Goal: Task Accomplishment & Management: Use online tool/utility

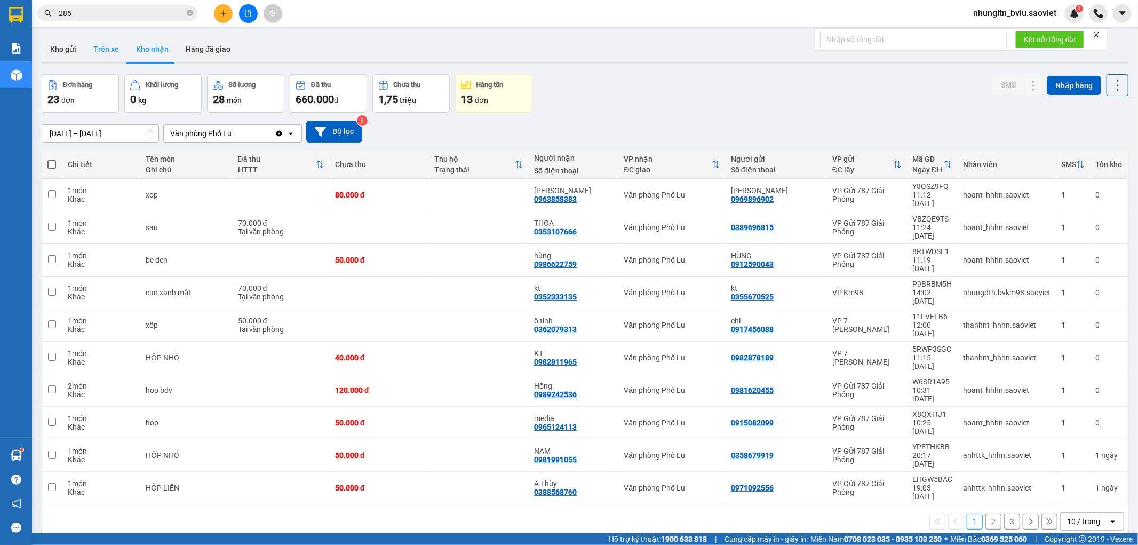
click at [109, 48] on button "Trên xe" at bounding box center [106, 49] width 43 height 26
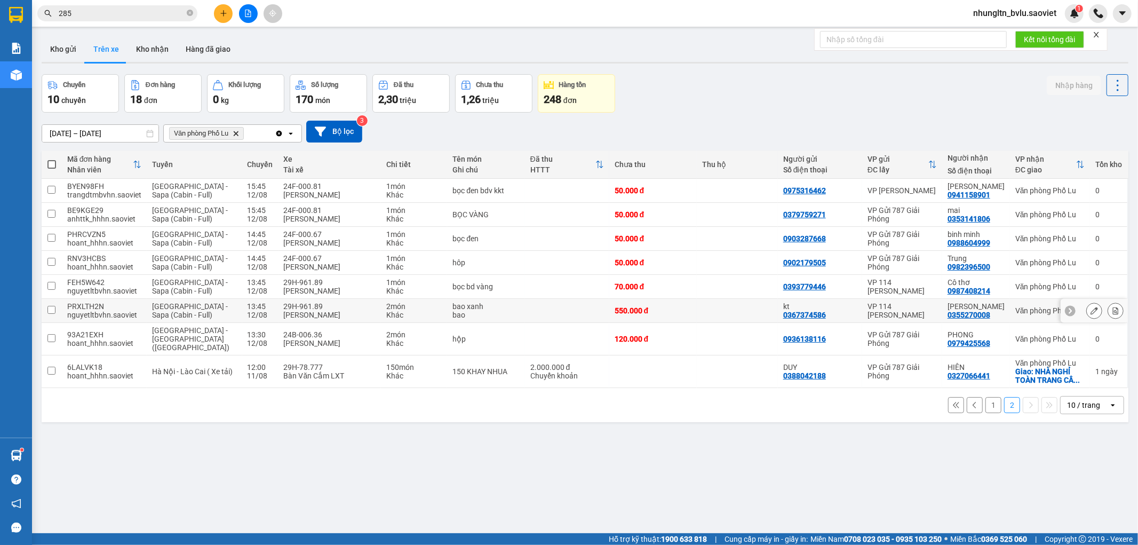
click at [465, 311] on div "bao" at bounding box center [485, 314] width 67 height 9
checkbox input "true"
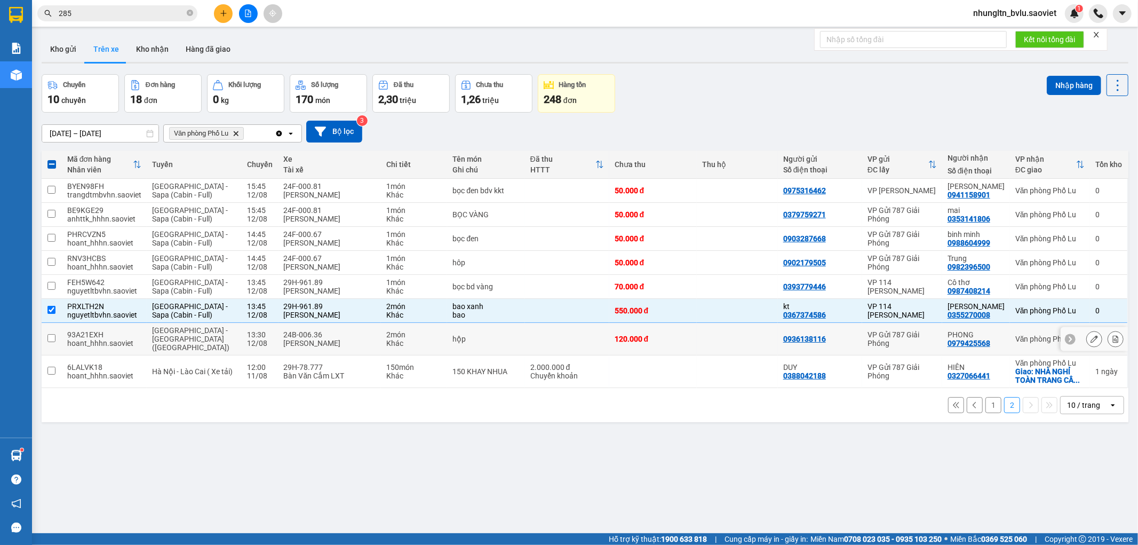
click at [381, 329] on td "2 món Khác" at bounding box center [414, 339] width 66 height 33
checkbox input "true"
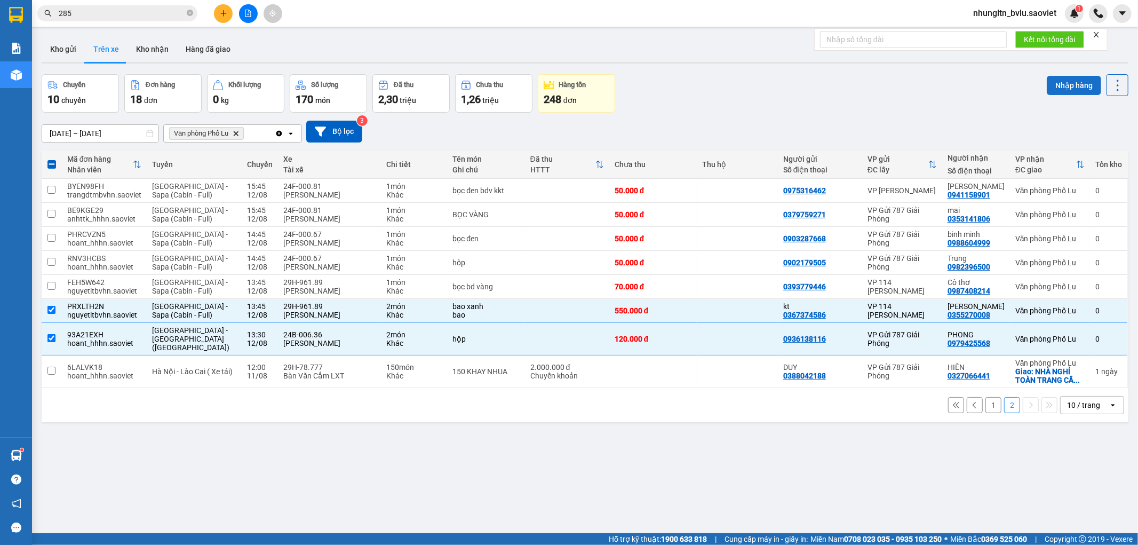
click at [1055, 84] on button "Nhập hàng" at bounding box center [1074, 85] width 54 height 19
checkbox input "false"
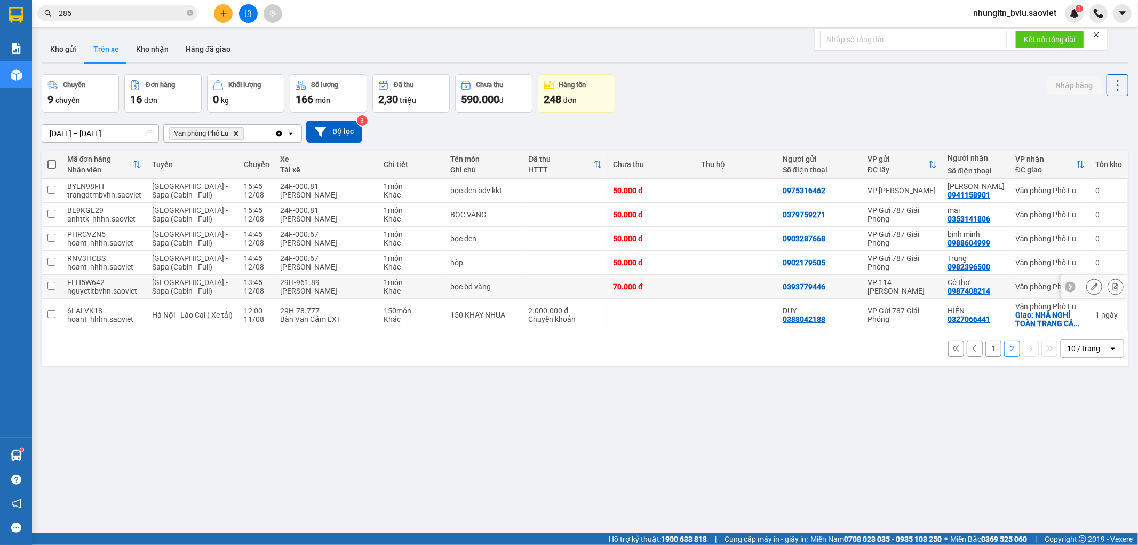
click at [419, 290] on div "Khác" at bounding box center [412, 290] width 56 height 9
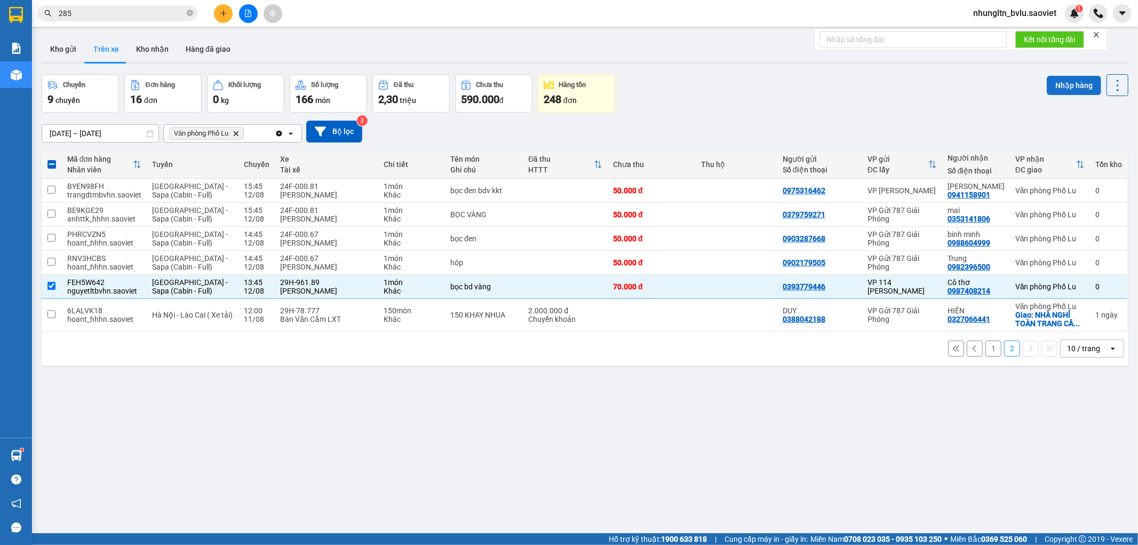
click at [1057, 88] on button "Nhập hàng" at bounding box center [1074, 85] width 54 height 19
checkbox input "false"
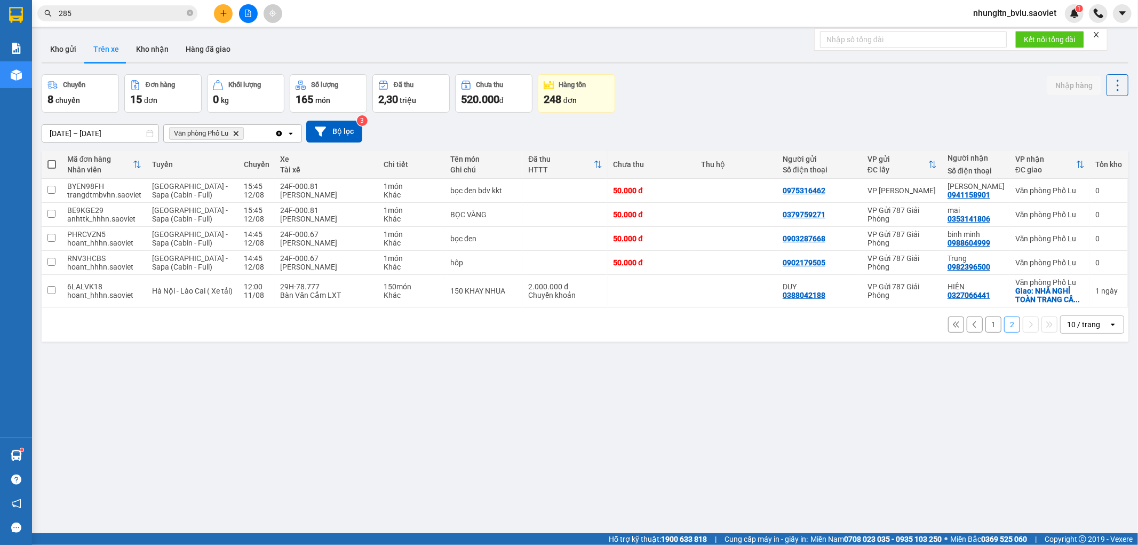
click at [1031, 13] on span "nhungltn_bvlu.saoviet" at bounding box center [1014, 12] width 100 height 13
click at [991, 32] on span "Đăng xuất" at bounding box center [1019, 33] width 78 height 12
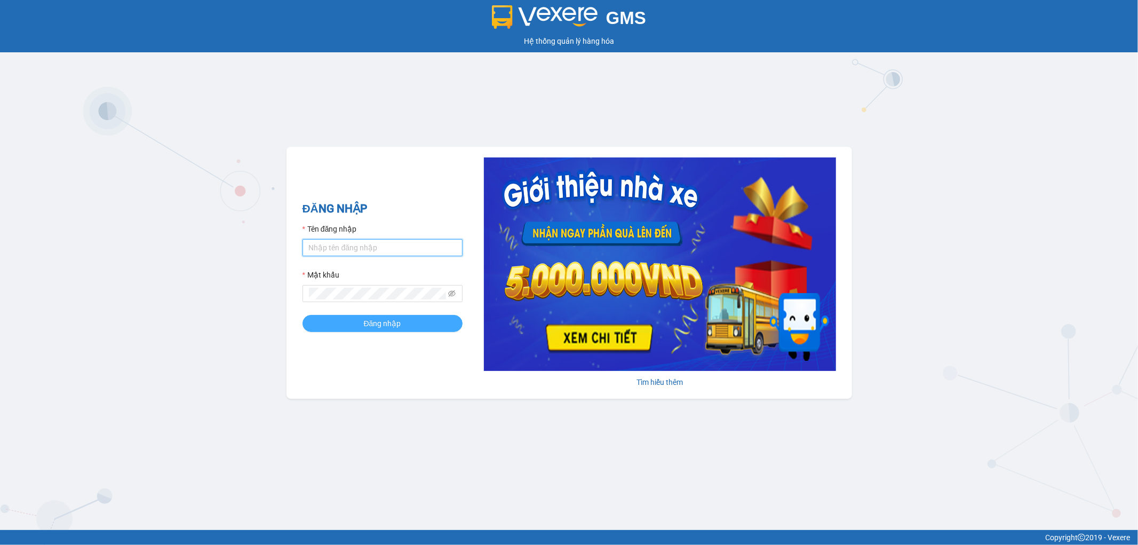
type input "thangvd_vplu.saoviet"
click at [386, 326] on span "Đăng nhập" at bounding box center [382, 323] width 37 height 12
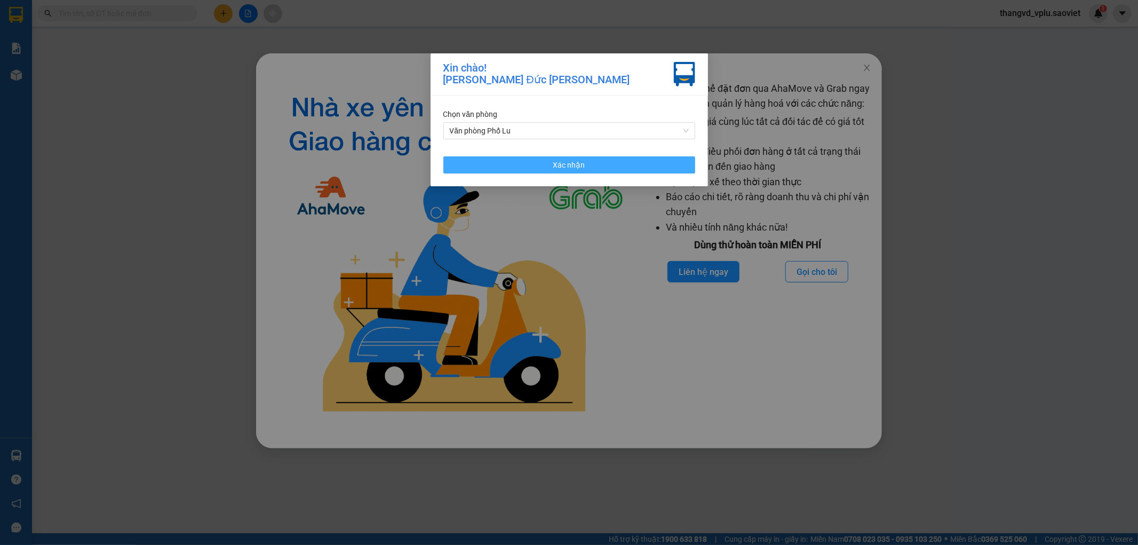
click at [546, 161] on button "Xác nhận" at bounding box center [569, 164] width 252 height 17
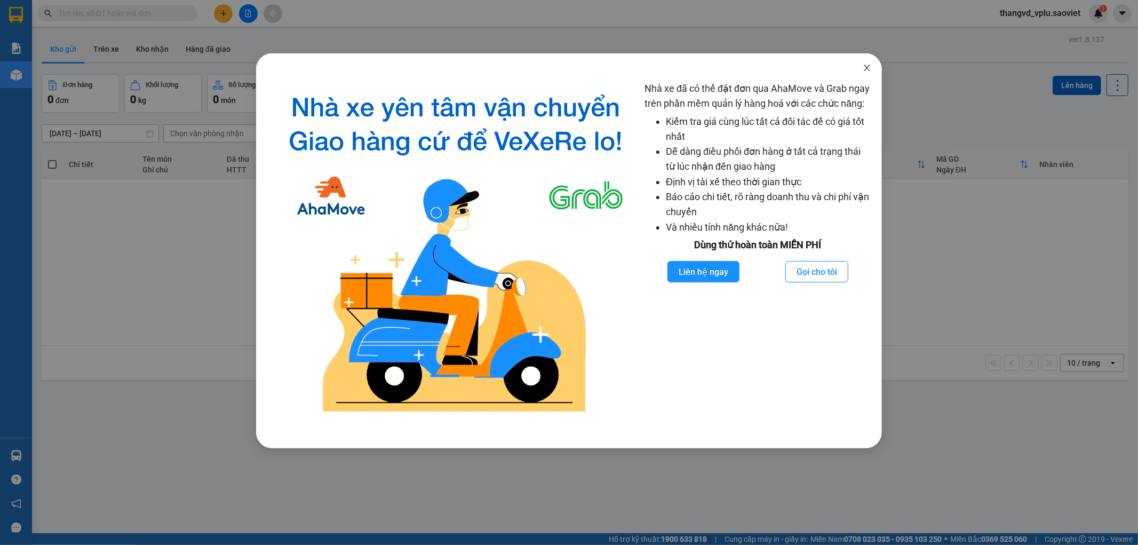
click at [863, 68] on icon "close" at bounding box center [867, 67] width 9 height 9
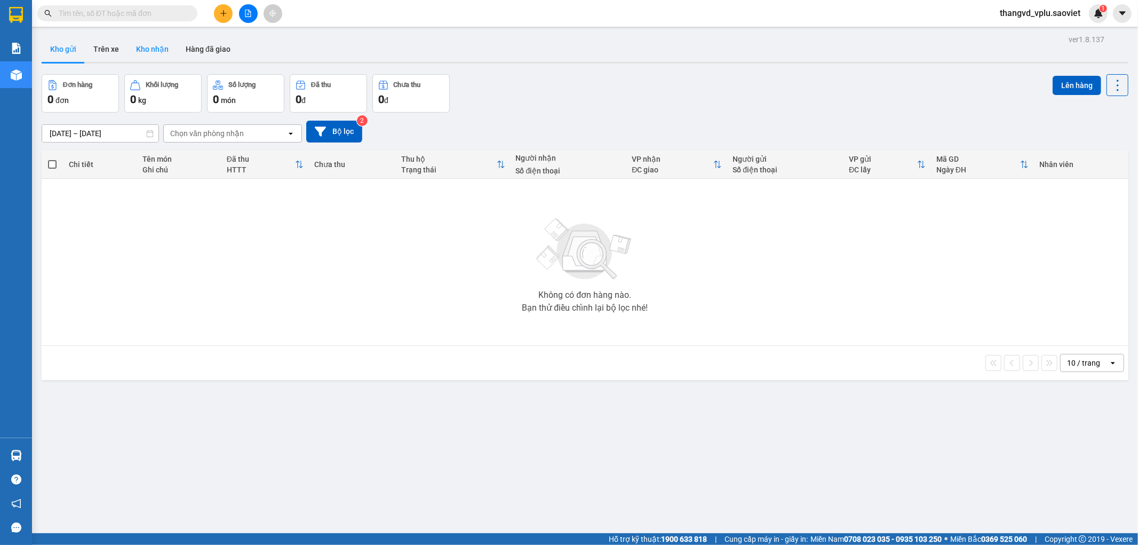
click at [152, 49] on button "Kho nhận" at bounding box center [152, 49] width 50 height 26
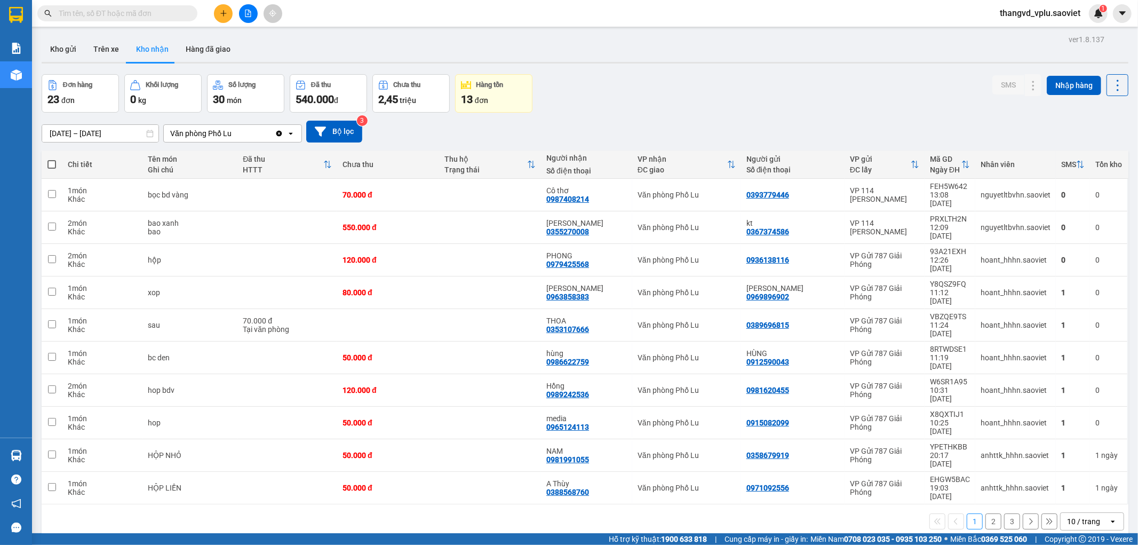
click at [115, 126] on input "[DATE] – [DATE]" at bounding box center [100, 133] width 116 height 17
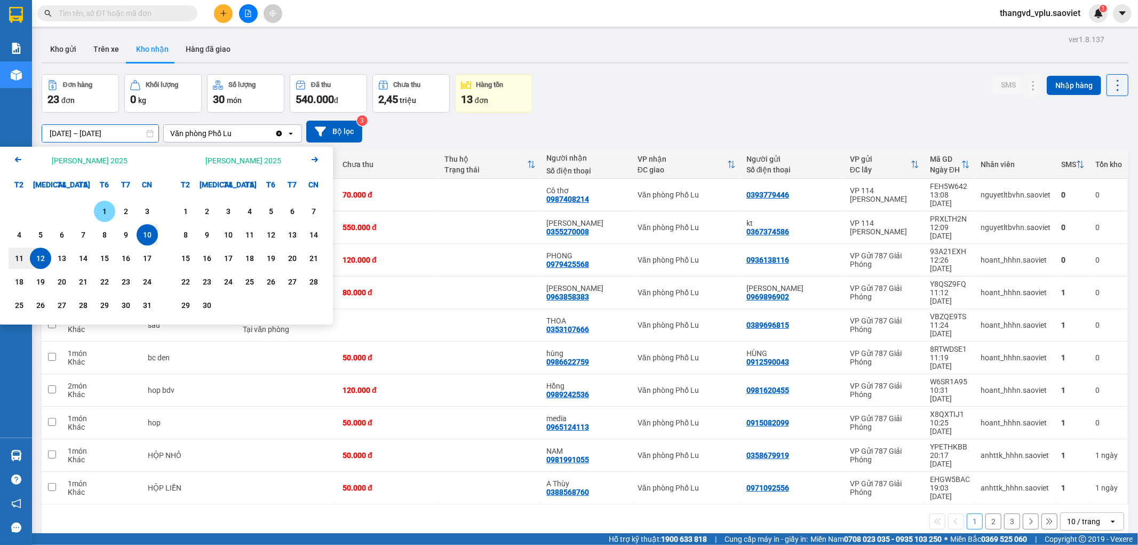
click at [99, 210] on div "1" at bounding box center [104, 211] width 15 height 13
click at [43, 258] on div "12" at bounding box center [40, 258] width 15 height 13
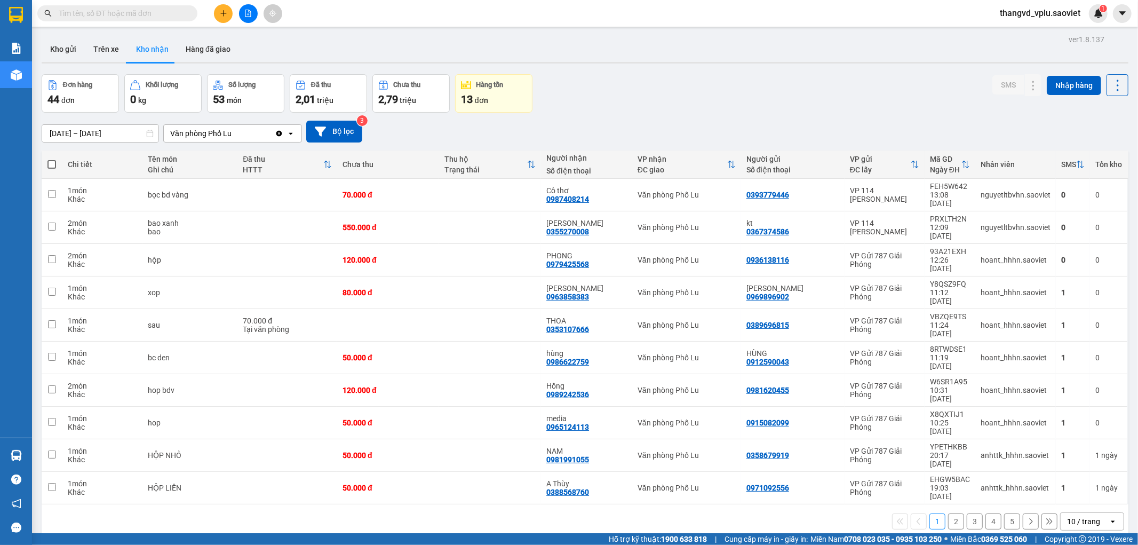
click at [1068, 516] on div "10 / trang" at bounding box center [1083, 521] width 33 height 11
click at [1074, 366] on div "50 / trang" at bounding box center [1083, 374] width 64 height 19
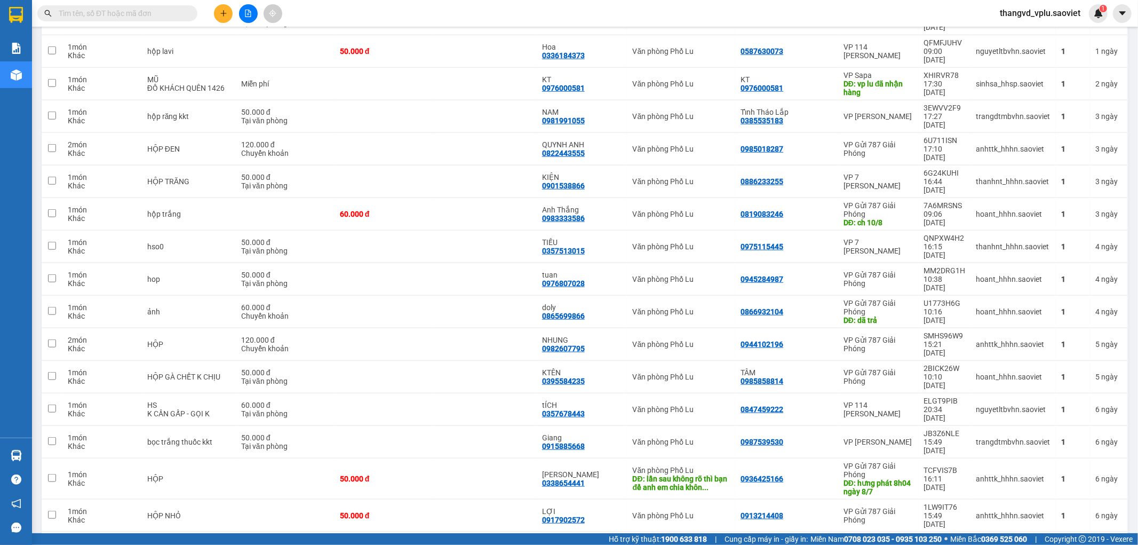
scroll to position [825, 0]
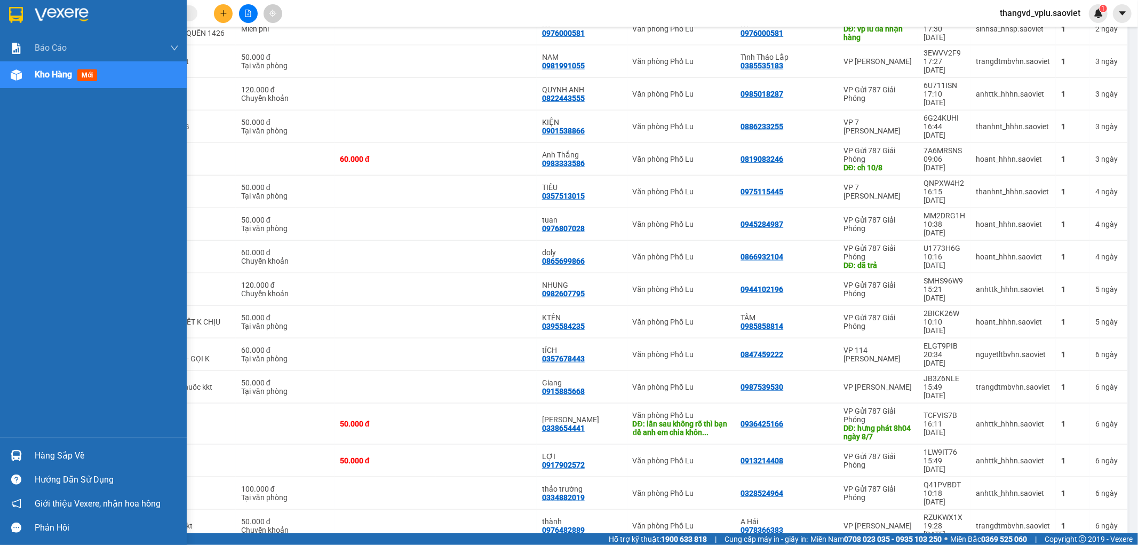
click at [41, 81] on div "Kho hàng mới" at bounding box center [68, 74] width 67 height 13
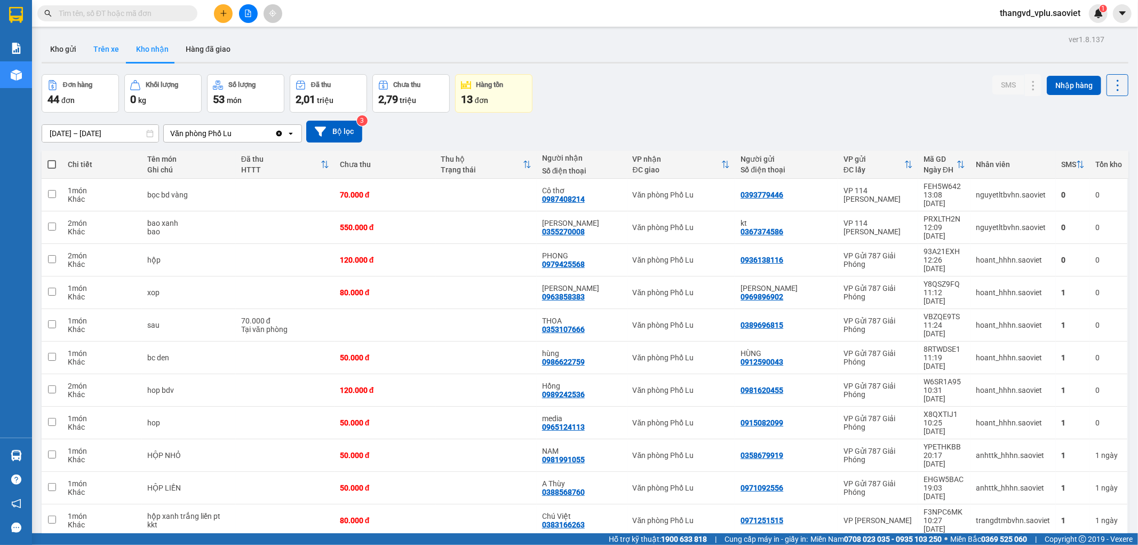
click at [102, 45] on button "Trên xe" at bounding box center [106, 49] width 43 height 26
type input "[DATE] – [DATE]"
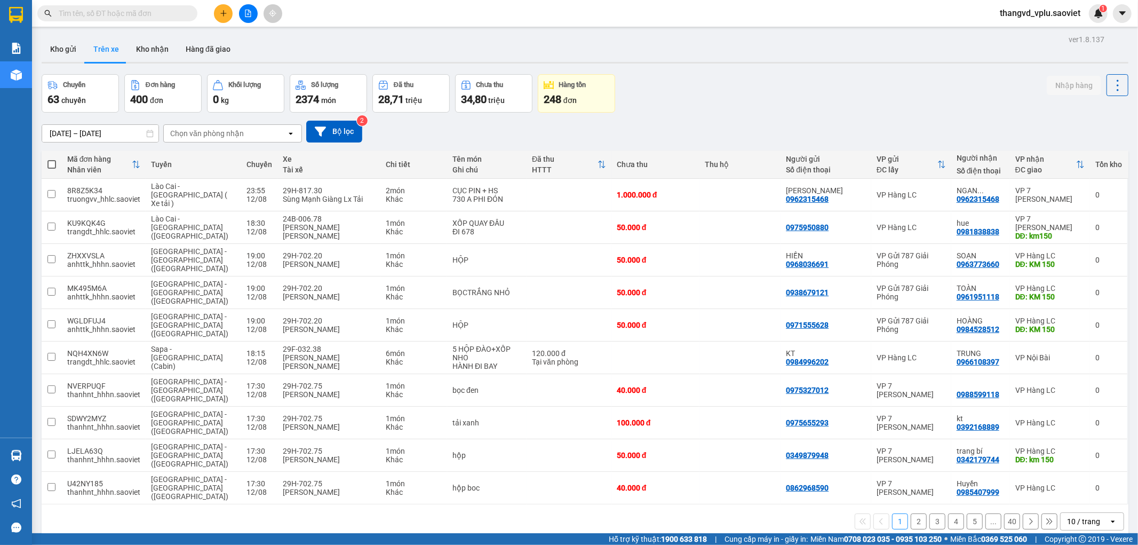
click at [252, 134] on div "Chọn văn phòng nhận" at bounding box center [225, 133] width 123 height 17
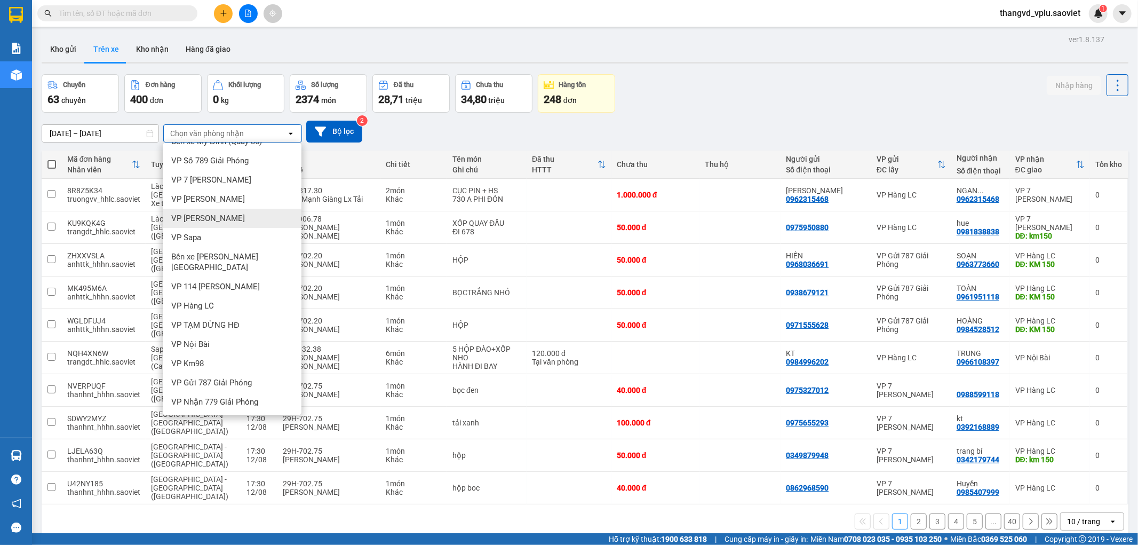
scroll to position [23, 0]
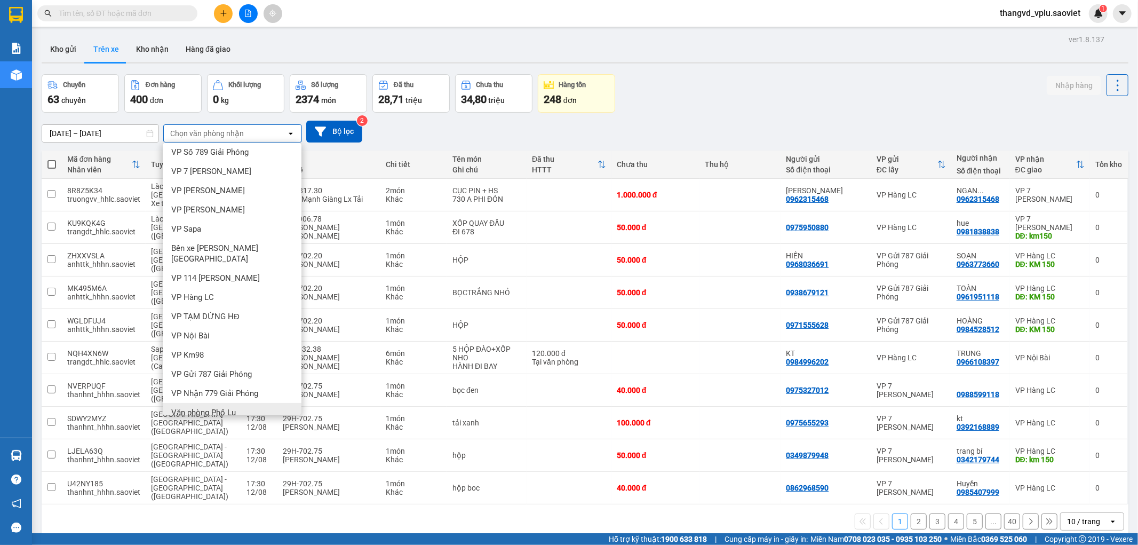
click at [221, 407] on span "Văn phòng Phố Lu" at bounding box center [203, 412] width 65 height 11
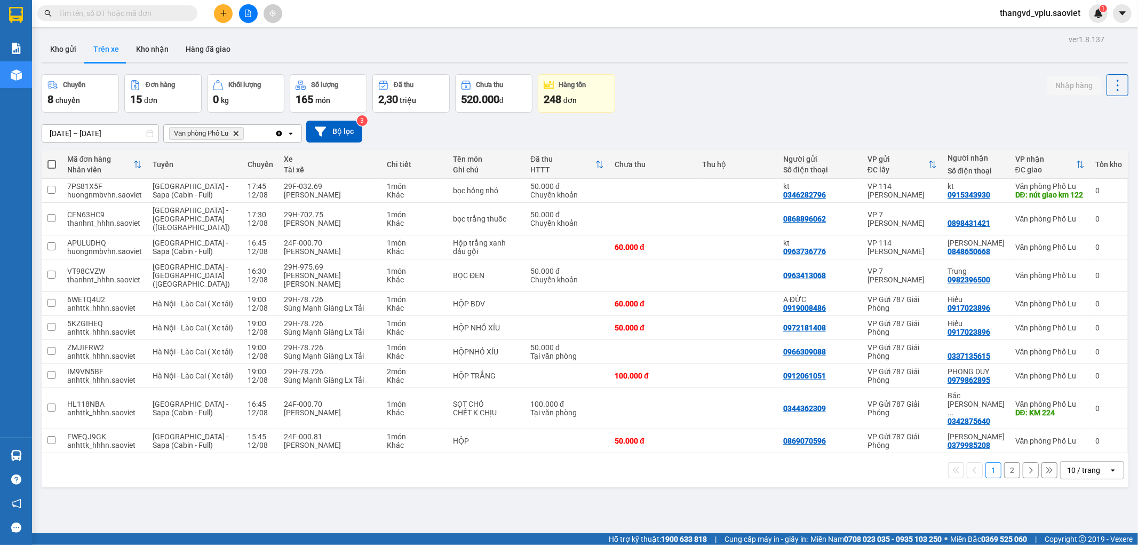
click at [1004, 462] on button "2" at bounding box center [1012, 470] width 16 height 16
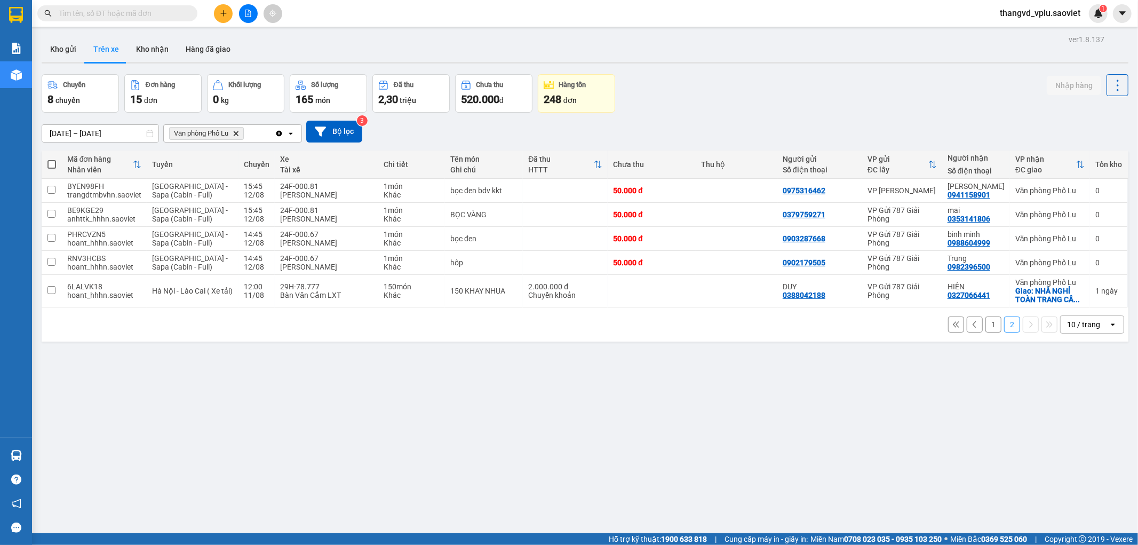
click at [156, 12] on input "text" at bounding box center [122, 13] width 126 height 12
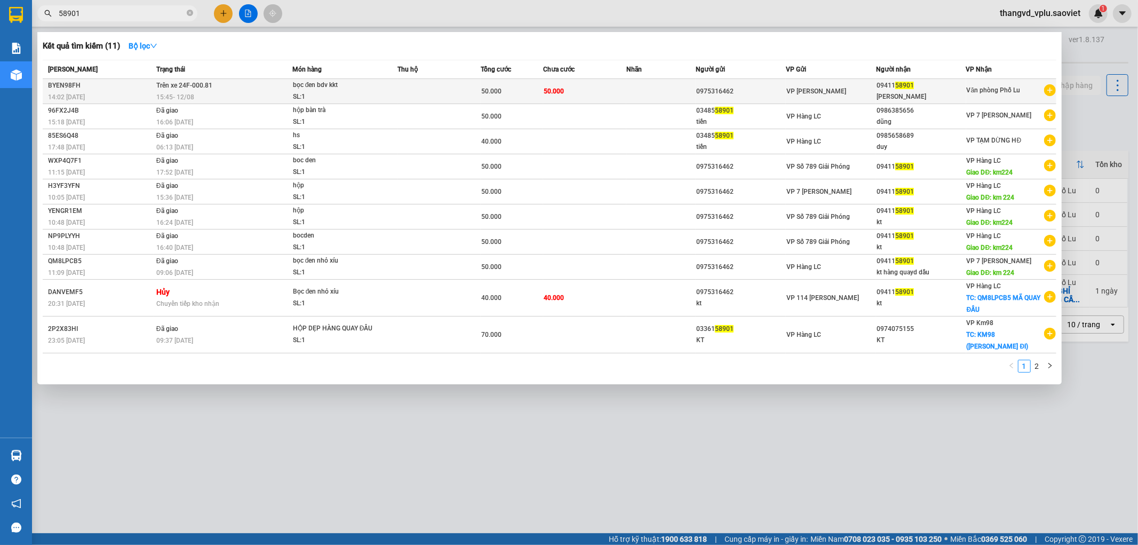
type input "58901"
click at [222, 87] on td "Trên xe 24F-000.81 15:45 [DATE]" at bounding box center [223, 91] width 139 height 25
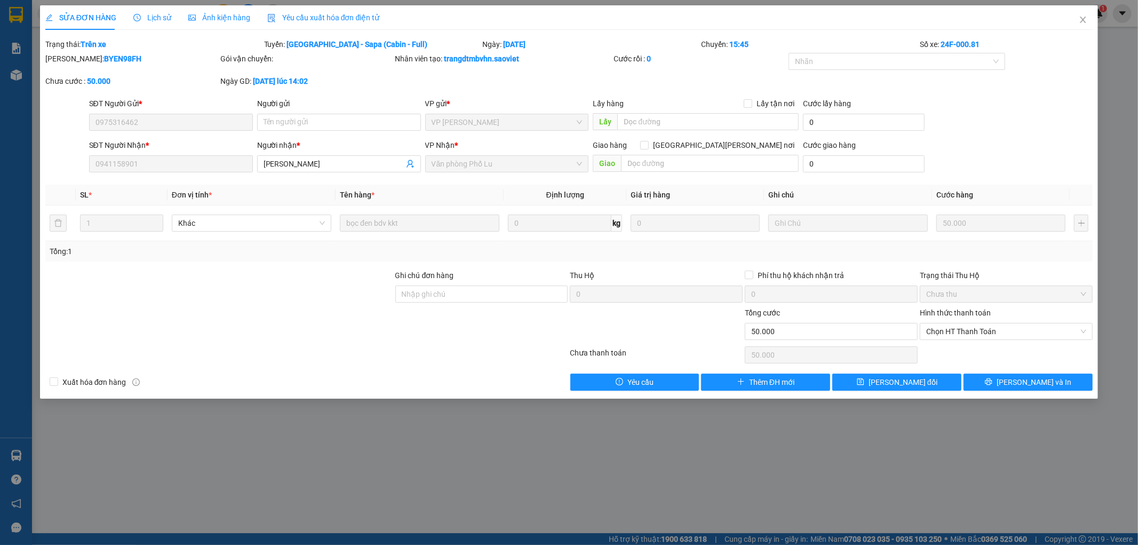
type input "0975316462"
type input "0941158901"
type input "[PERSON_NAME]"
type input "50.000"
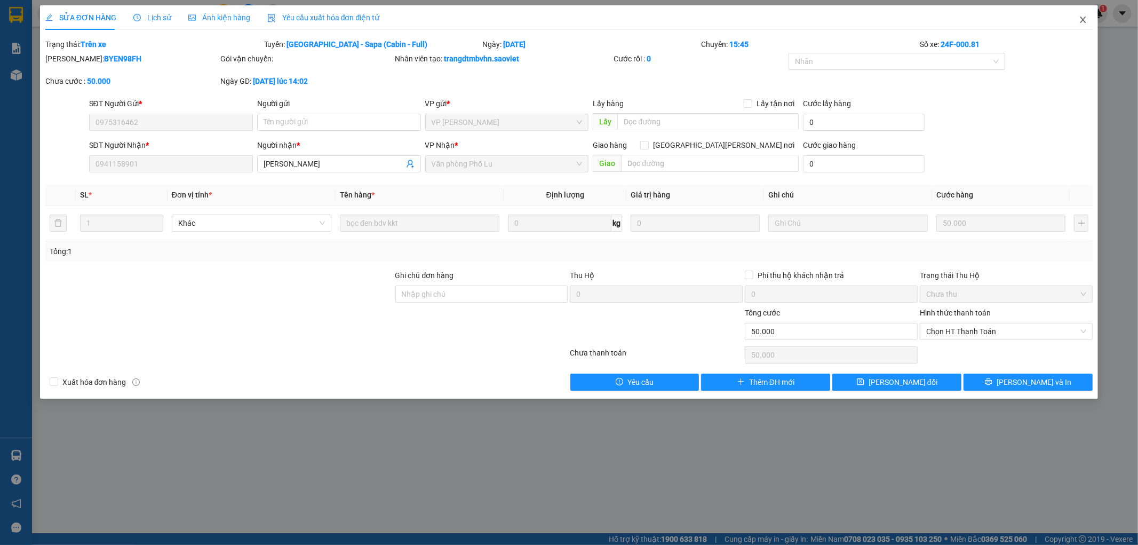
click at [1084, 23] on icon "close" at bounding box center [1083, 19] width 9 height 9
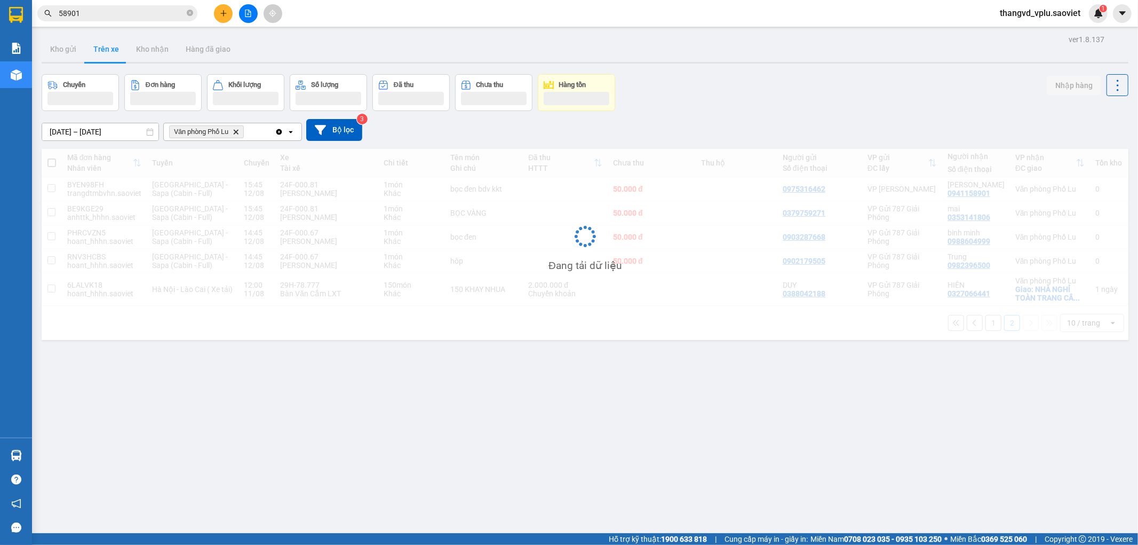
click at [136, 11] on input "58901" at bounding box center [122, 13] width 126 height 12
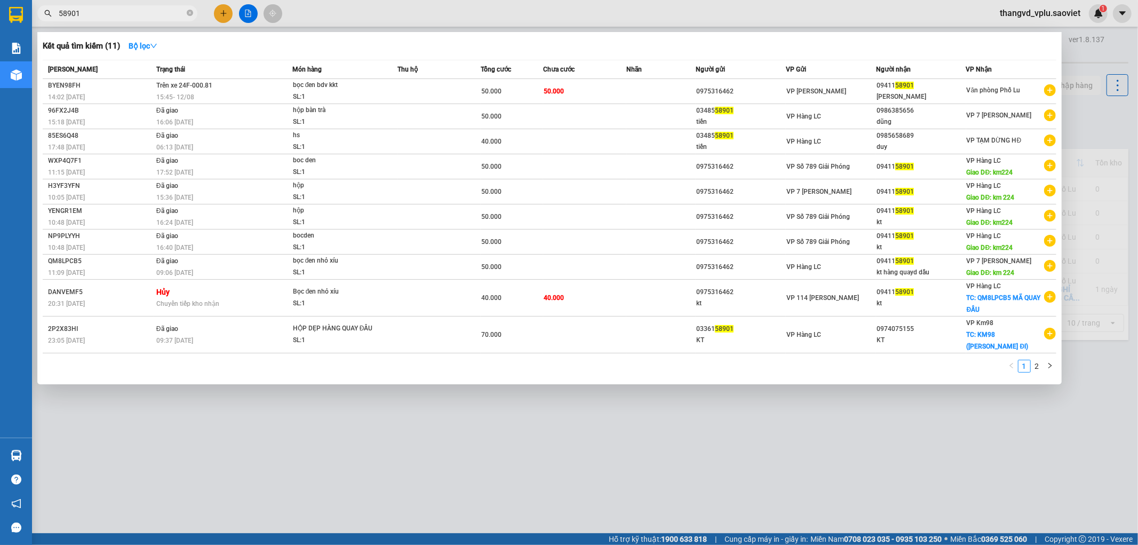
click at [136, 11] on input "58901" at bounding box center [122, 13] width 126 height 12
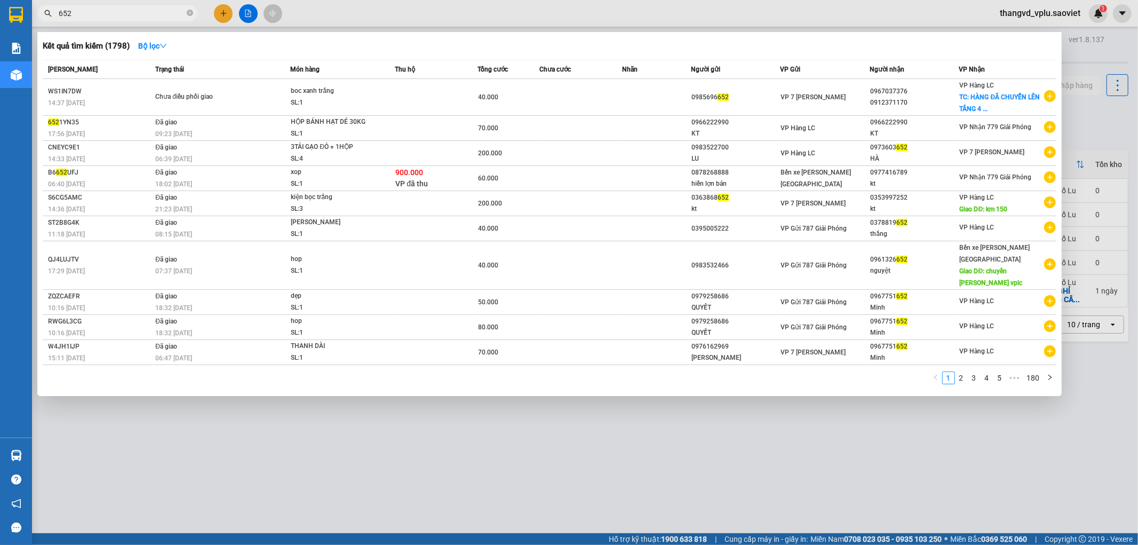
click at [115, 15] on input "652" at bounding box center [122, 13] width 126 height 12
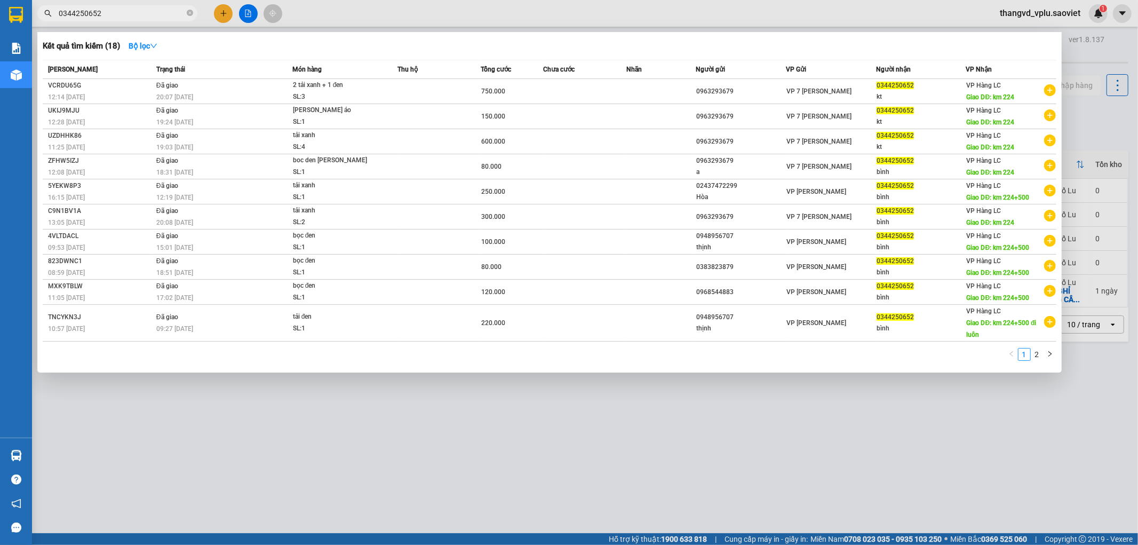
type input "0344250652"
click at [277, 414] on div at bounding box center [569, 272] width 1138 height 545
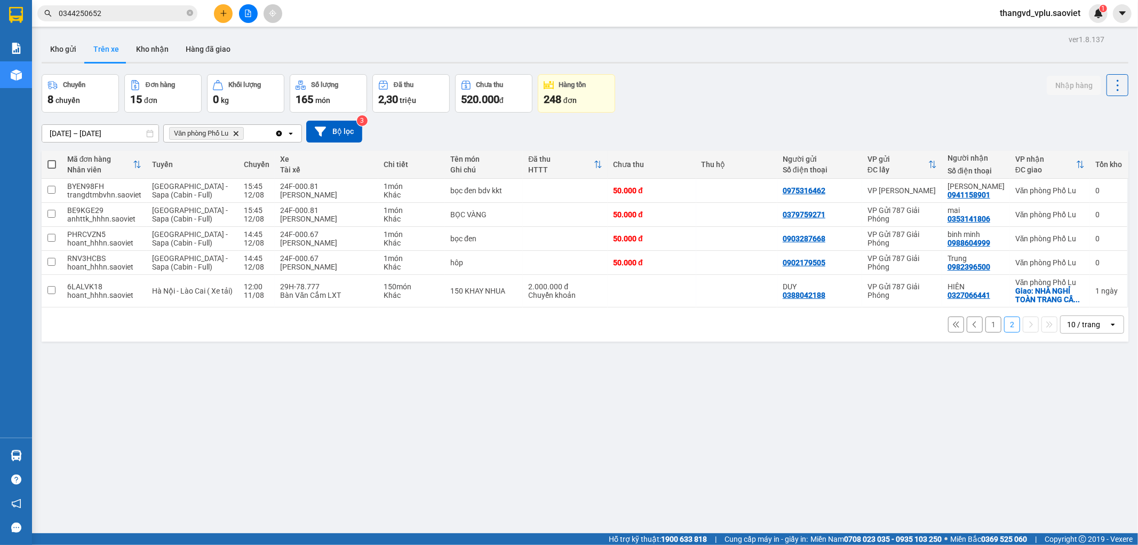
click at [985, 328] on button "1" at bounding box center [993, 324] width 16 height 16
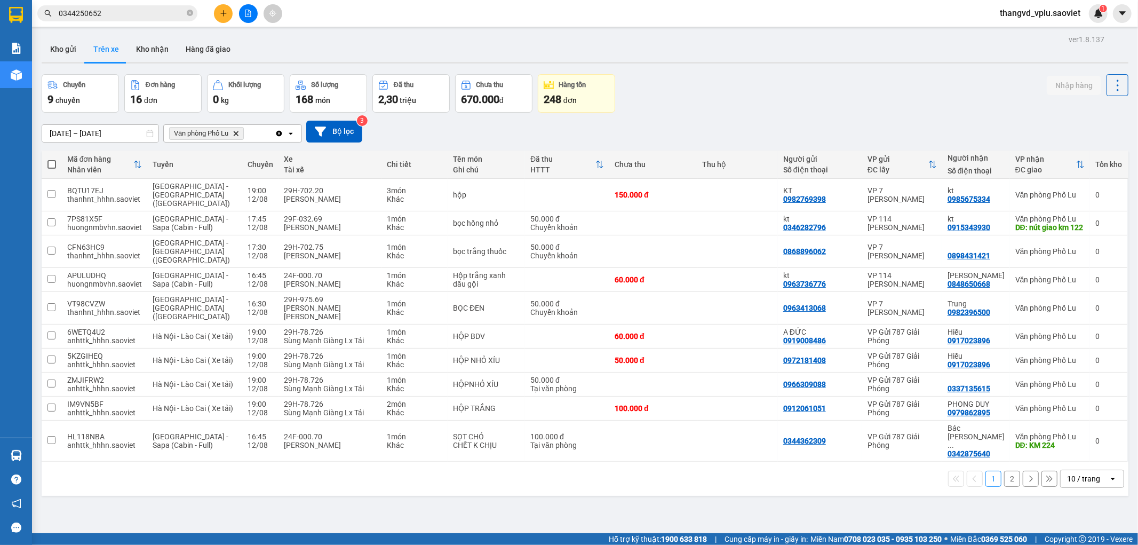
click at [1004, 470] on button "2" at bounding box center [1012, 478] width 16 height 16
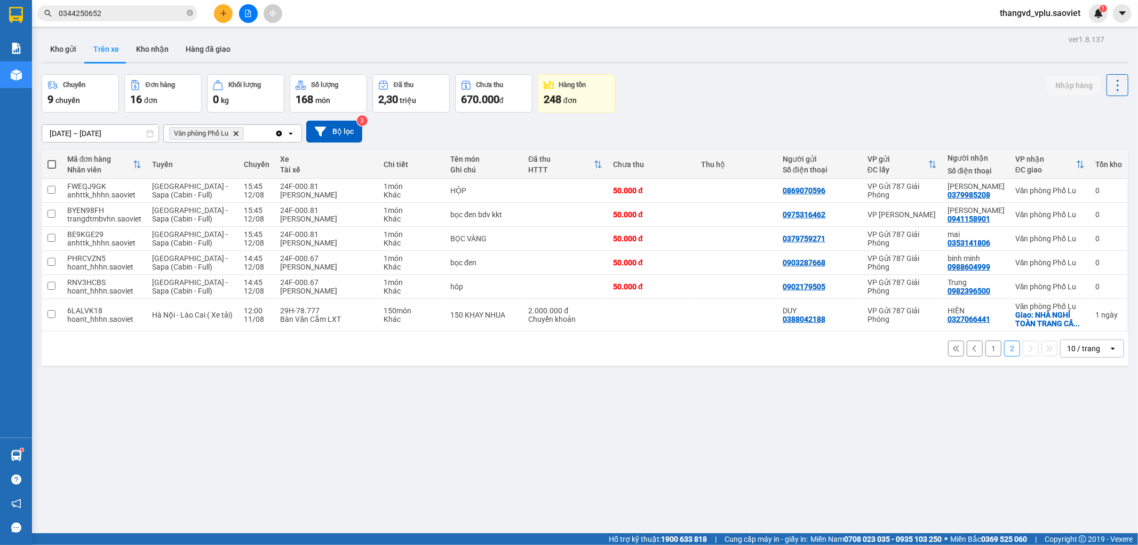
click at [988, 352] on button "1" at bounding box center [993, 348] width 16 height 16
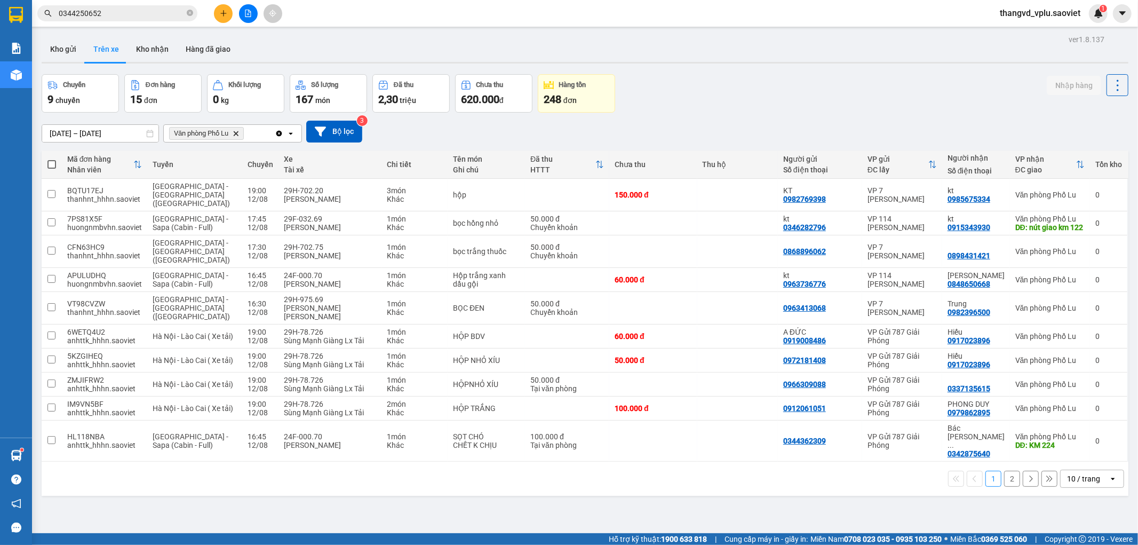
click at [1004, 470] on button "2" at bounding box center [1012, 478] width 16 height 16
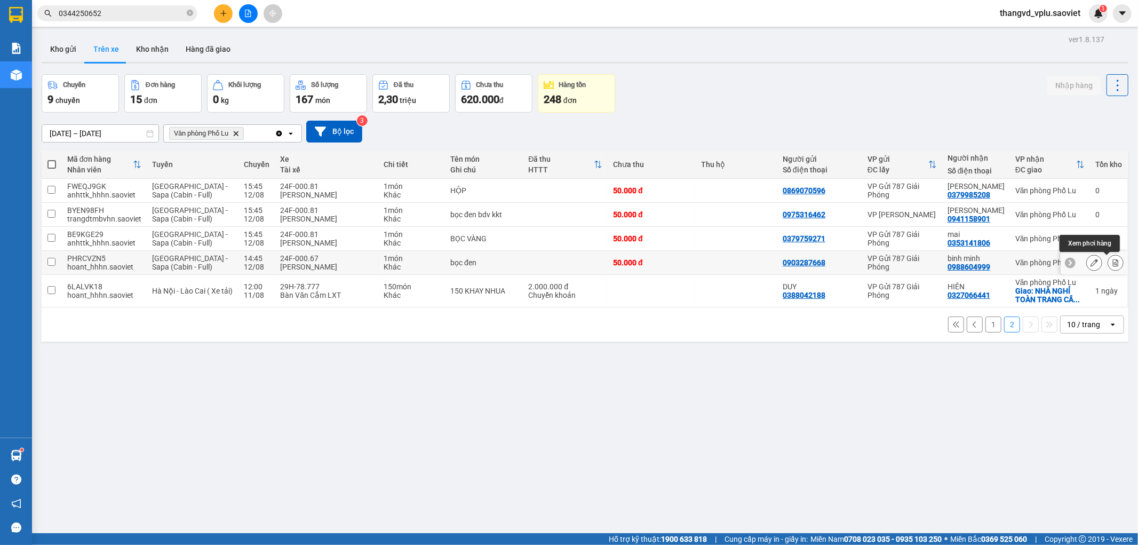
click at [1112, 262] on icon at bounding box center [1115, 262] width 7 height 7
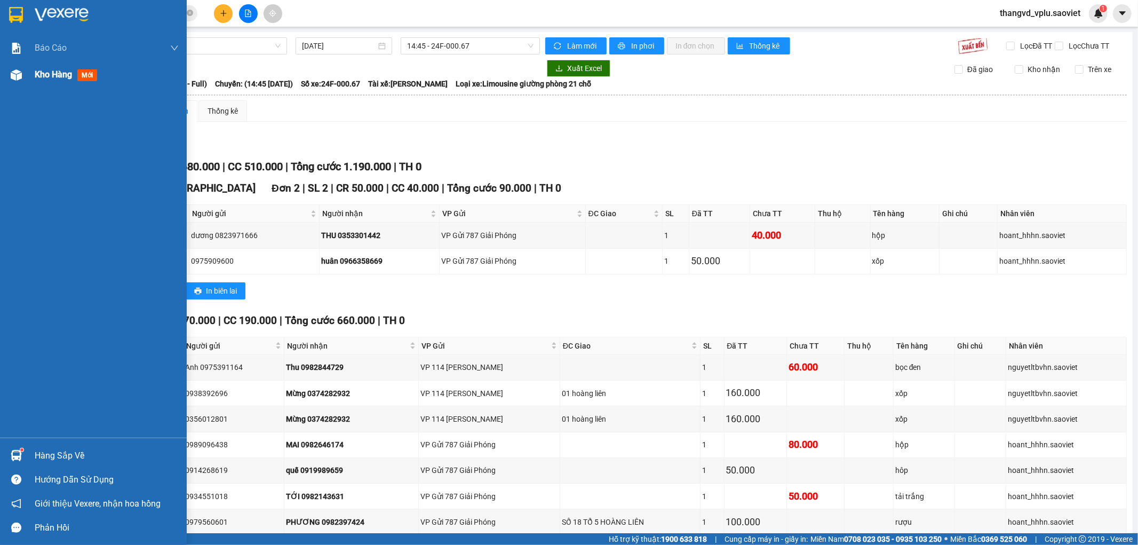
click at [27, 78] on div "Kho hàng mới" at bounding box center [93, 74] width 187 height 27
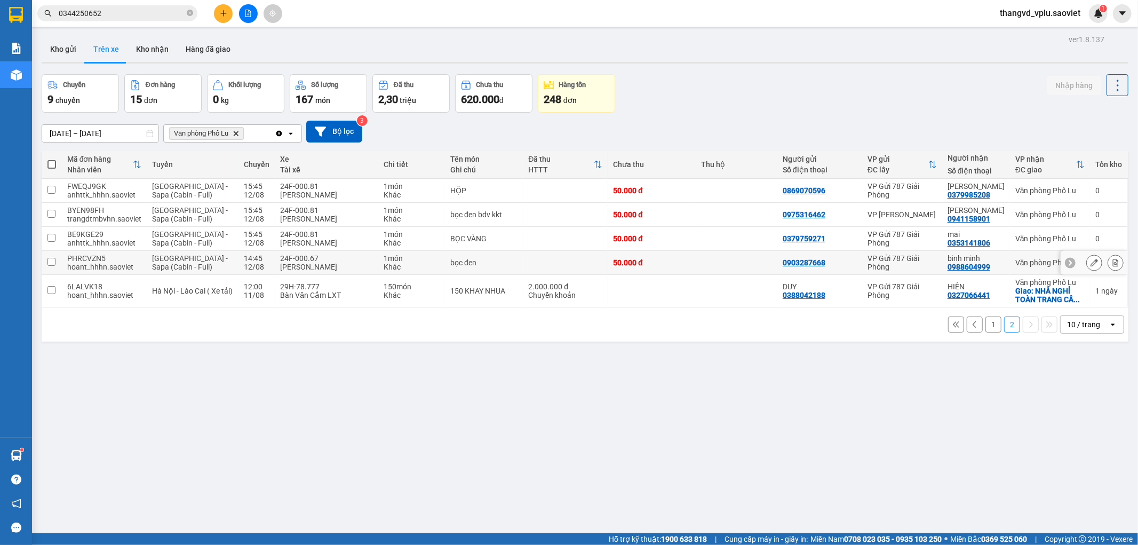
click at [309, 268] on div "[PERSON_NAME]" at bounding box center [326, 266] width 93 height 9
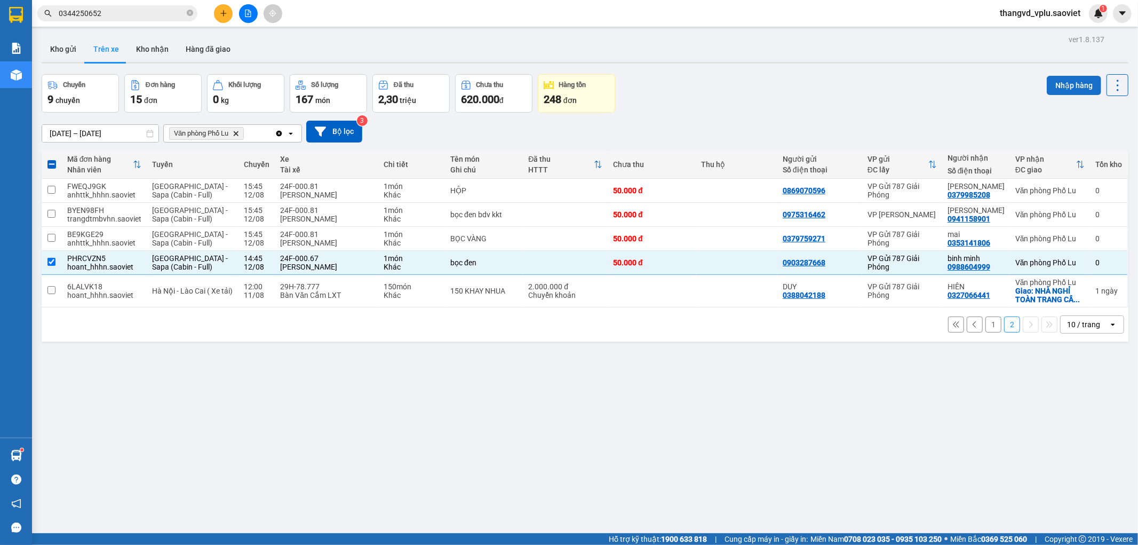
click at [1070, 87] on button "Nhập hàng" at bounding box center [1074, 85] width 54 height 19
checkbox input "false"
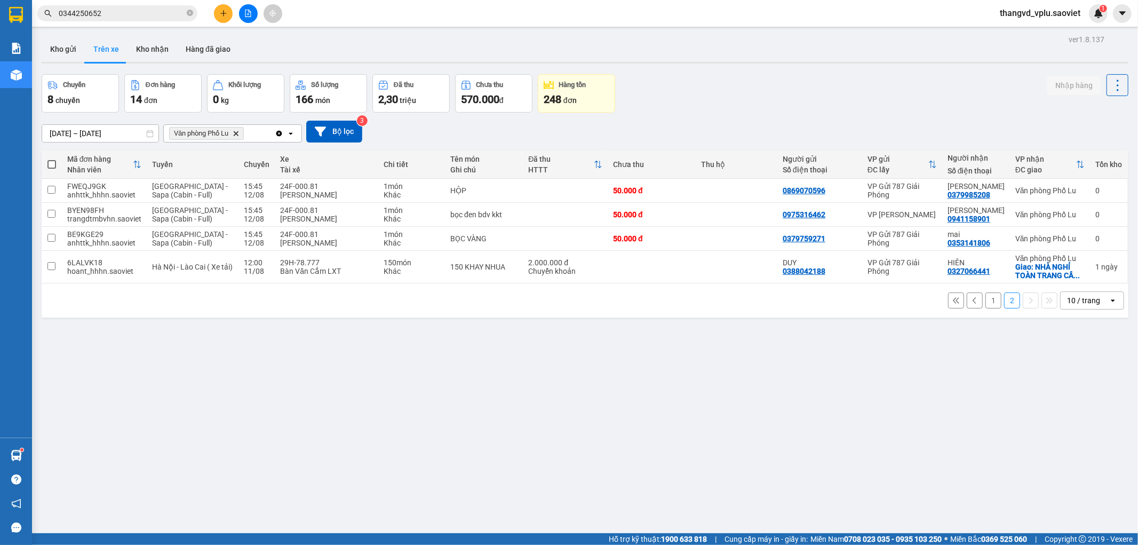
click at [985, 298] on button "1" at bounding box center [993, 300] width 16 height 16
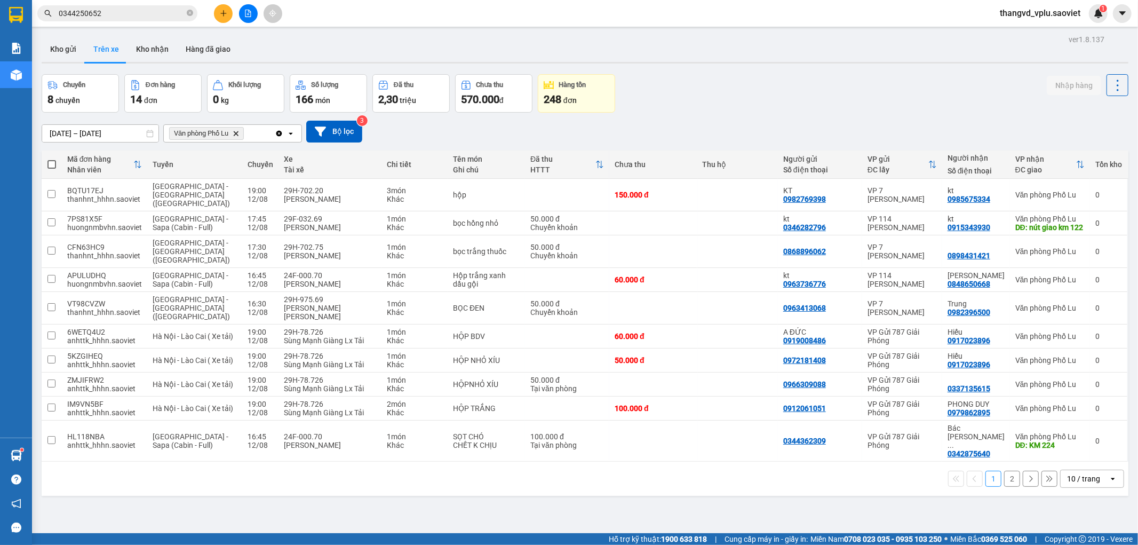
click at [1004, 470] on button "2" at bounding box center [1012, 478] width 16 height 16
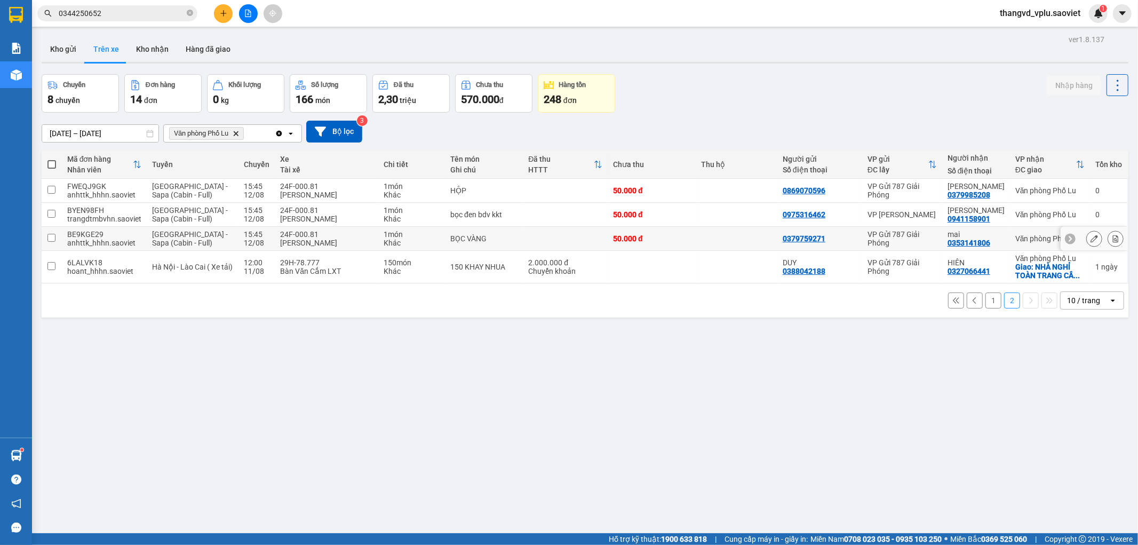
click at [311, 233] on div "24F-000.81" at bounding box center [326, 234] width 93 height 9
checkbox input "true"
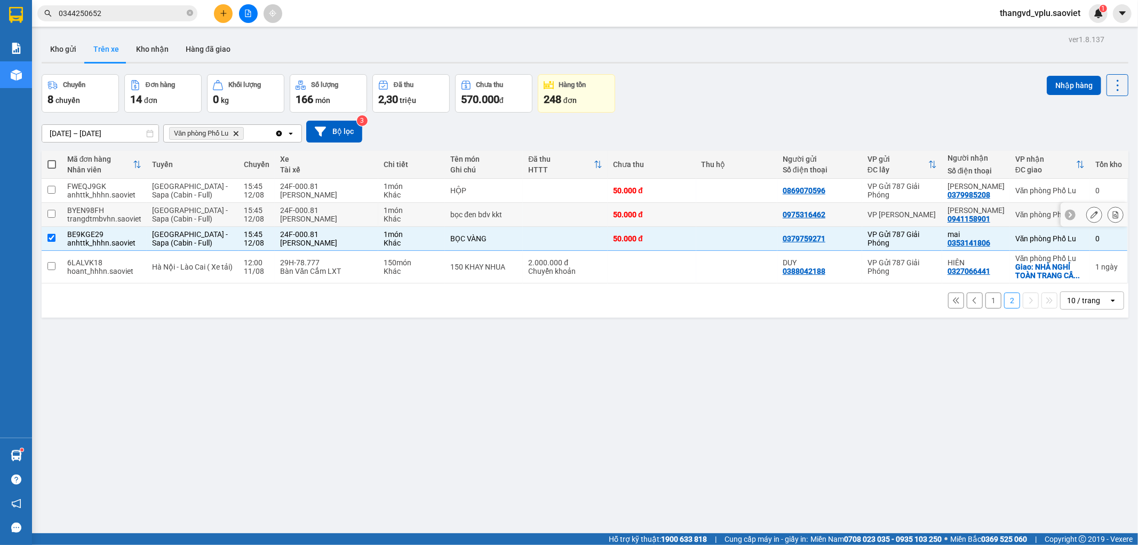
click at [313, 208] on div "24F-000.81" at bounding box center [326, 210] width 93 height 9
checkbox input "true"
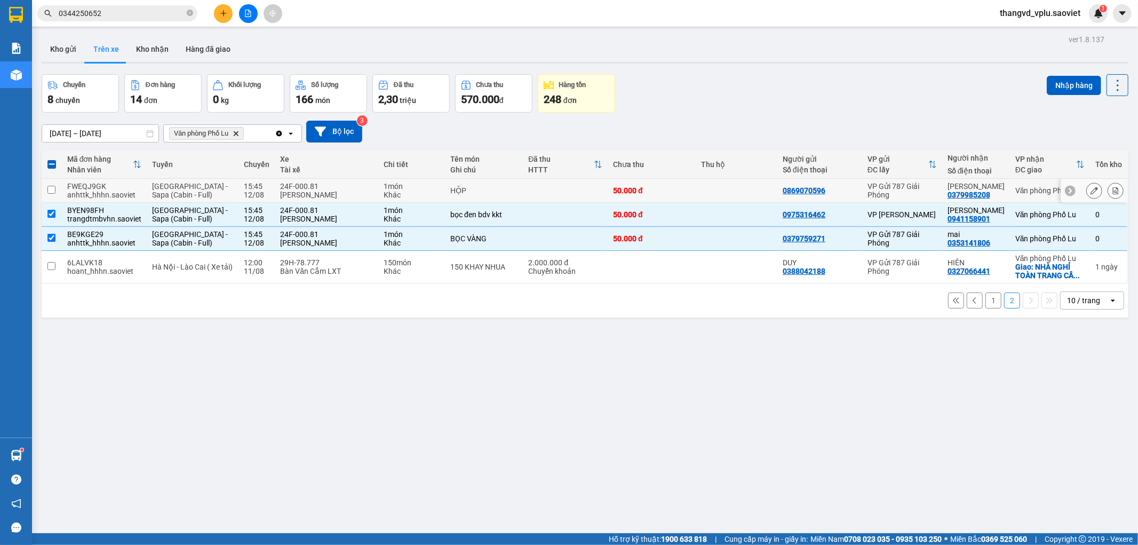
click at [317, 184] on div "24F-000.81" at bounding box center [326, 186] width 93 height 9
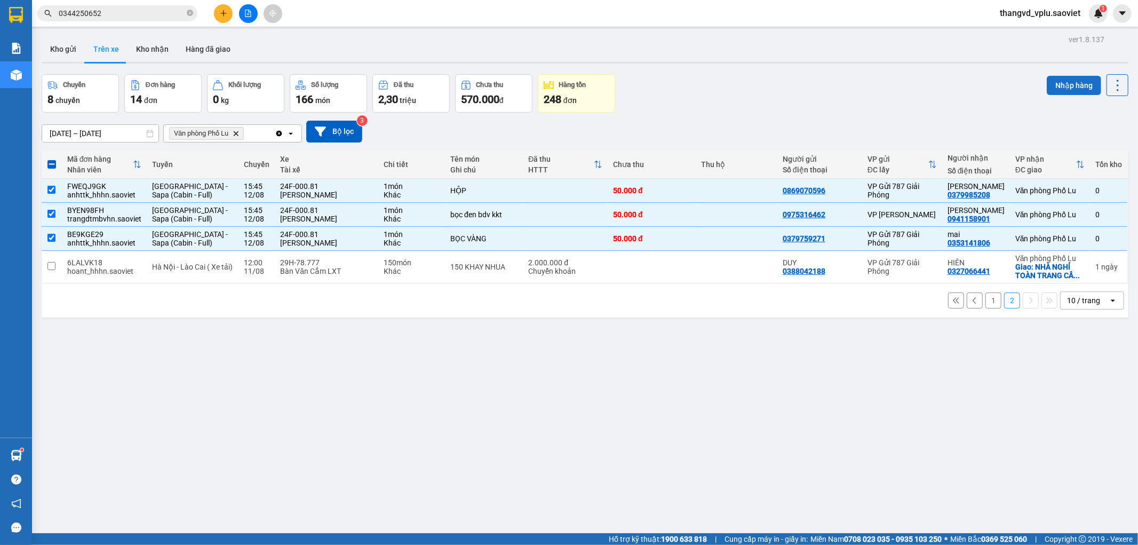
click at [1056, 81] on button "Nhập hàng" at bounding box center [1074, 85] width 54 height 19
checkbox input "false"
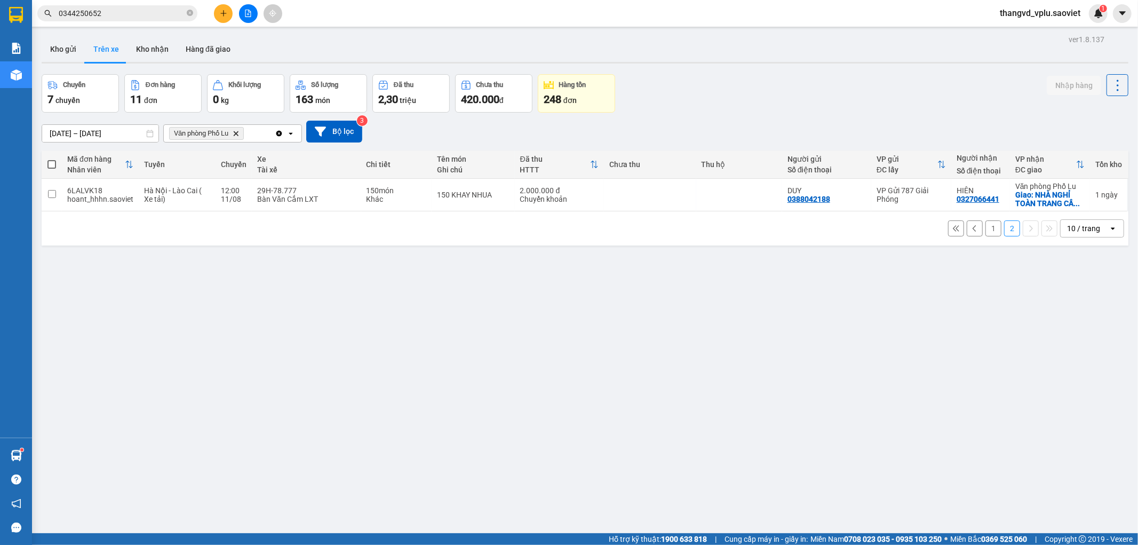
click at [988, 231] on button "1" at bounding box center [993, 228] width 16 height 16
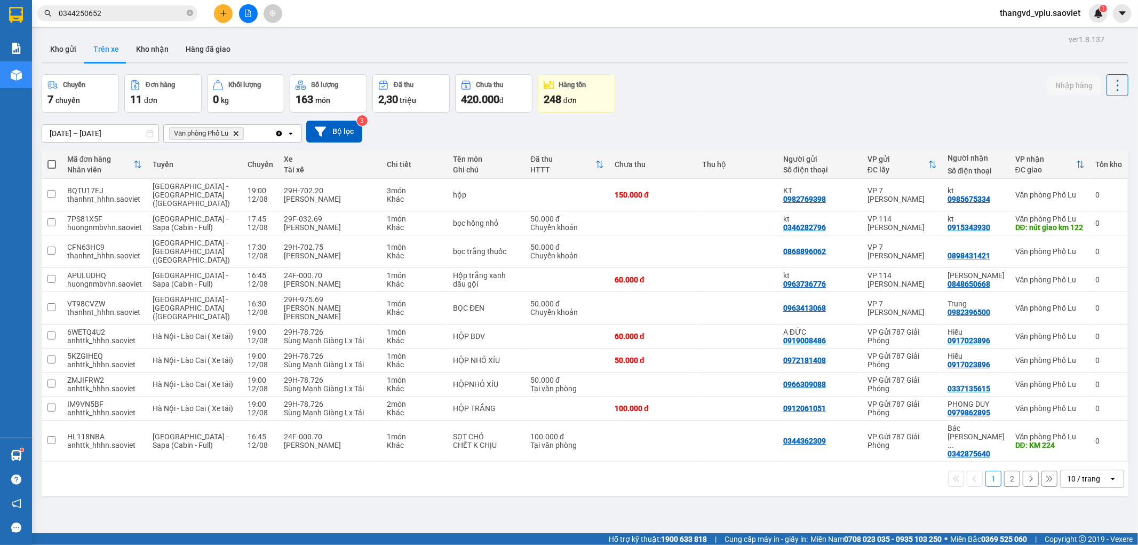
click at [136, 9] on input "0344250652" at bounding box center [122, 13] width 126 height 12
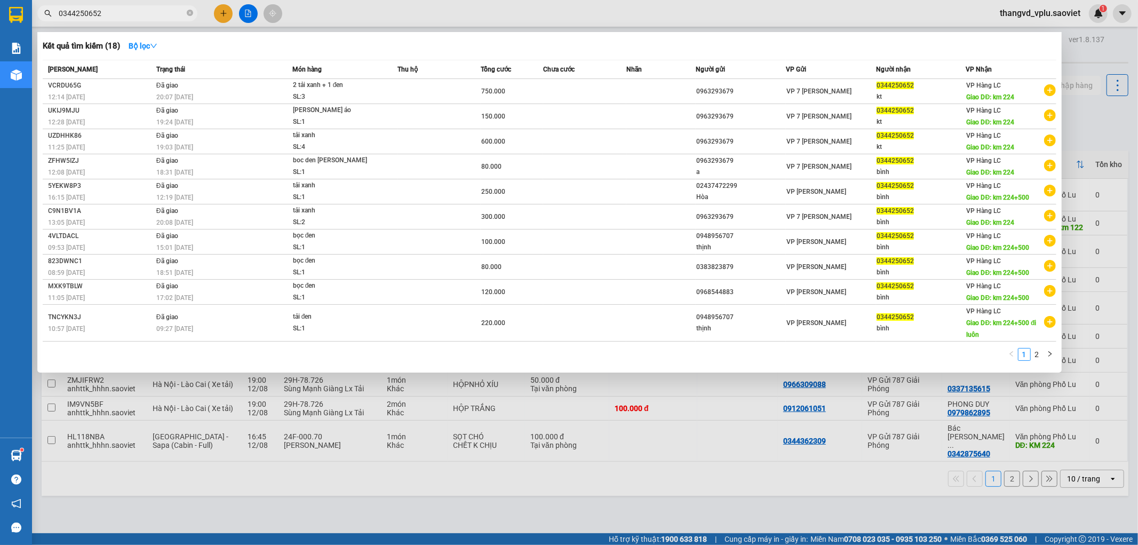
click at [136, 9] on input "0344250652" at bounding box center [122, 13] width 126 height 12
click at [193, 13] on span "0344250652" at bounding box center [117, 13] width 160 height 16
click at [189, 13] on icon "close-circle" at bounding box center [190, 13] width 6 height 6
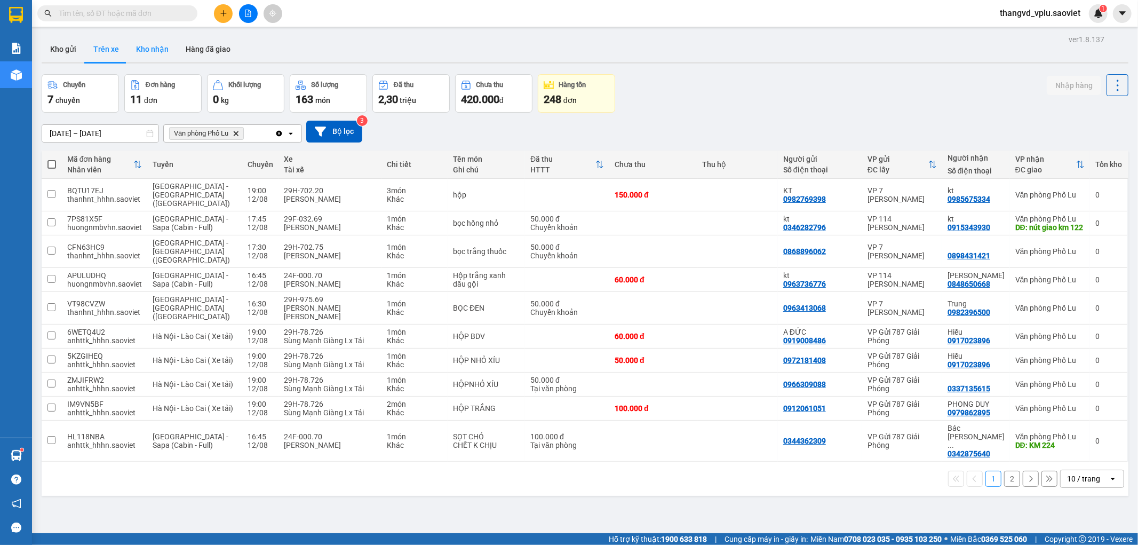
click at [147, 50] on button "Kho nhận" at bounding box center [152, 49] width 50 height 26
type input "[DATE] – [DATE]"
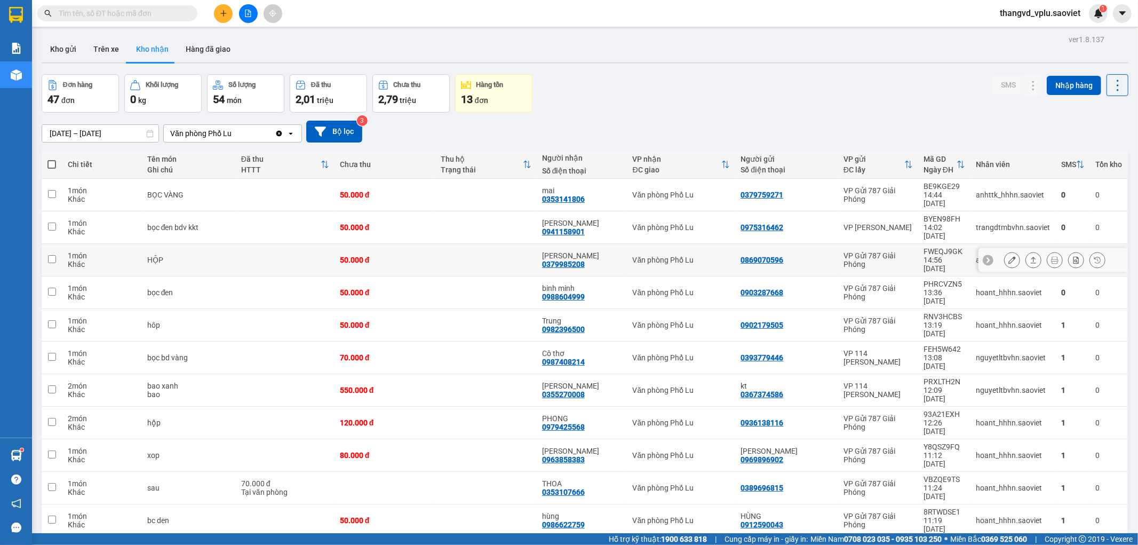
click at [267, 244] on td at bounding box center [285, 260] width 99 height 33
checkbox input "true"
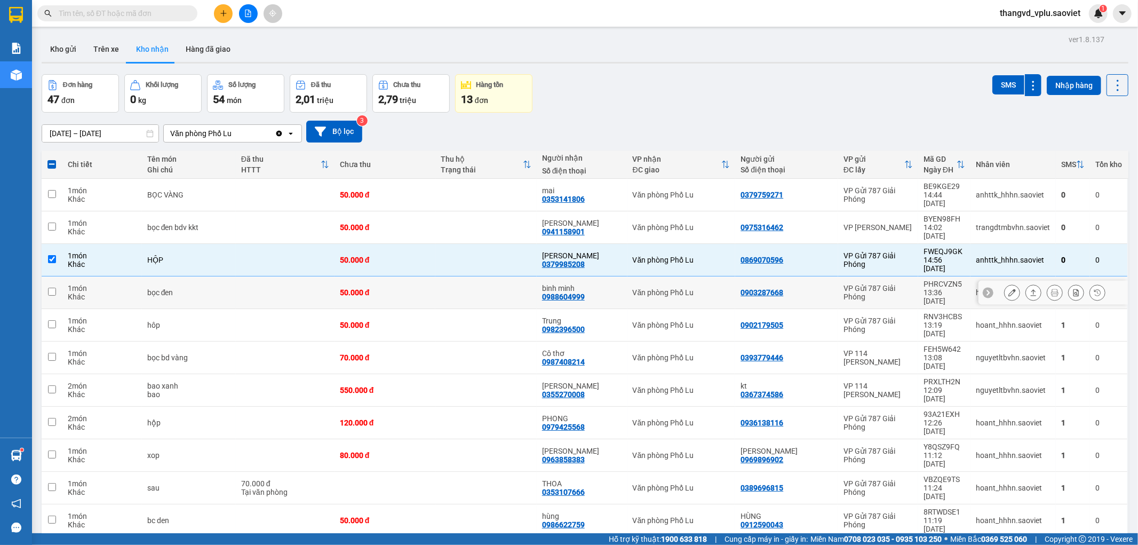
click at [263, 276] on td at bounding box center [285, 292] width 99 height 33
checkbox input "true"
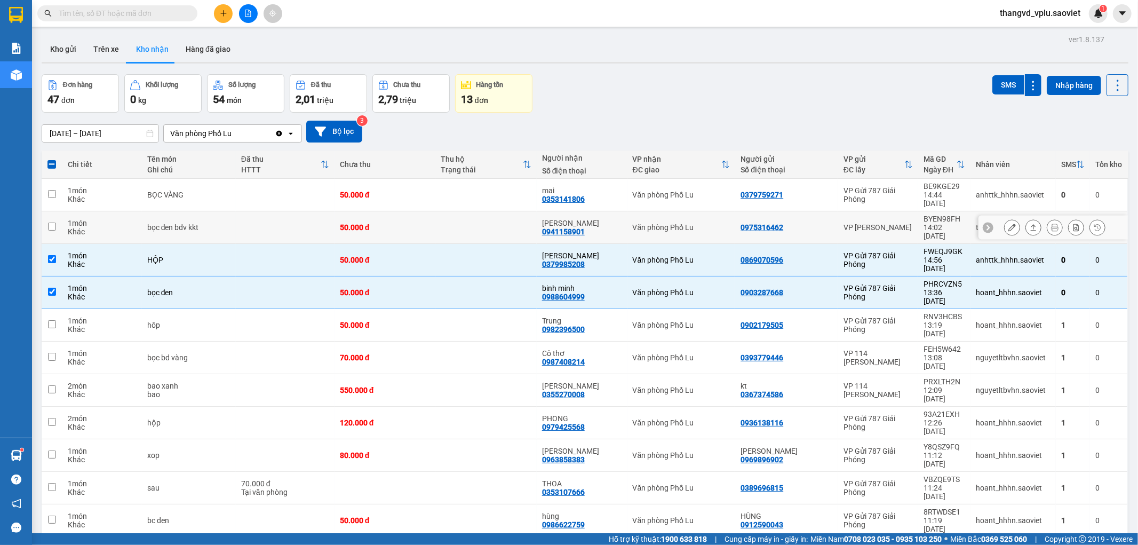
click at [260, 219] on td at bounding box center [285, 227] width 99 height 33
checkbox input "true"
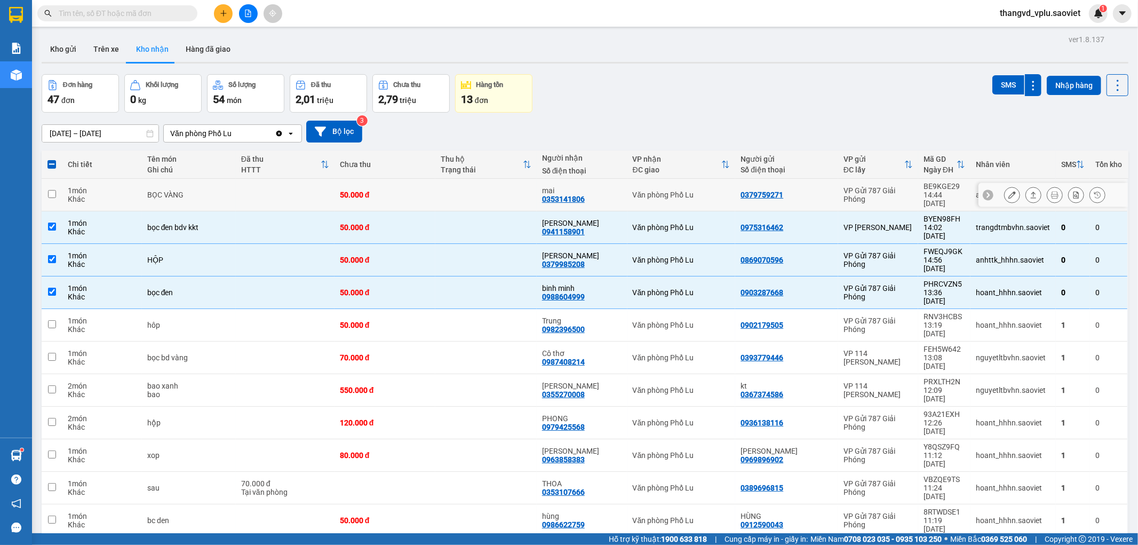
click at [259, 194] on td at bounding box center [285, 195] width 99 height 33
checkbox input "true"
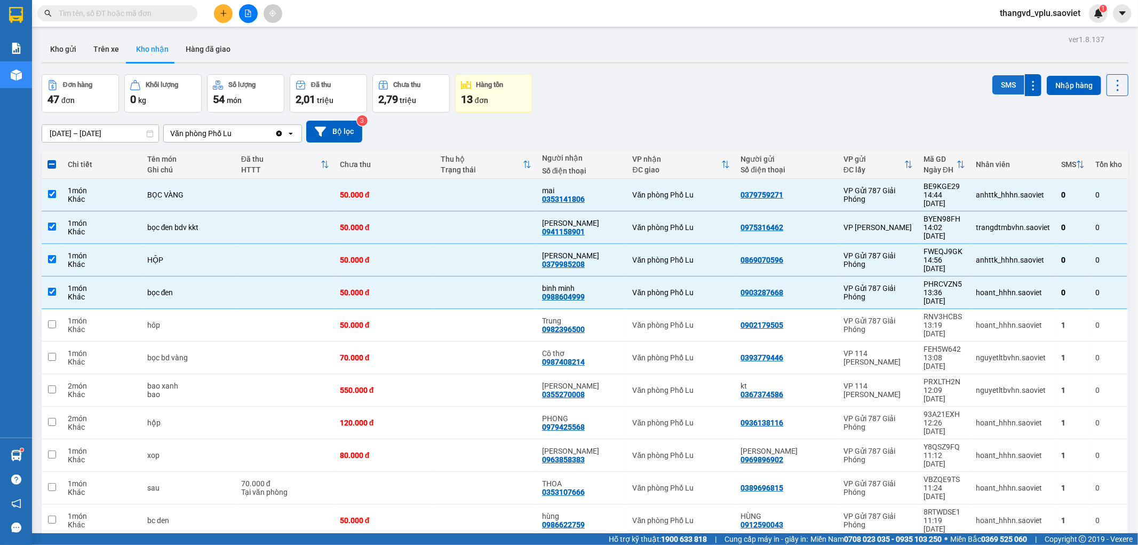
click at [995, 79] on button "SMS" at bounding box center [1008, 84] width 32 height 19
click at [233, 276] on td "bọc đen" at bounding box center [189, 292] width 94 height 33
checkbox input "false"
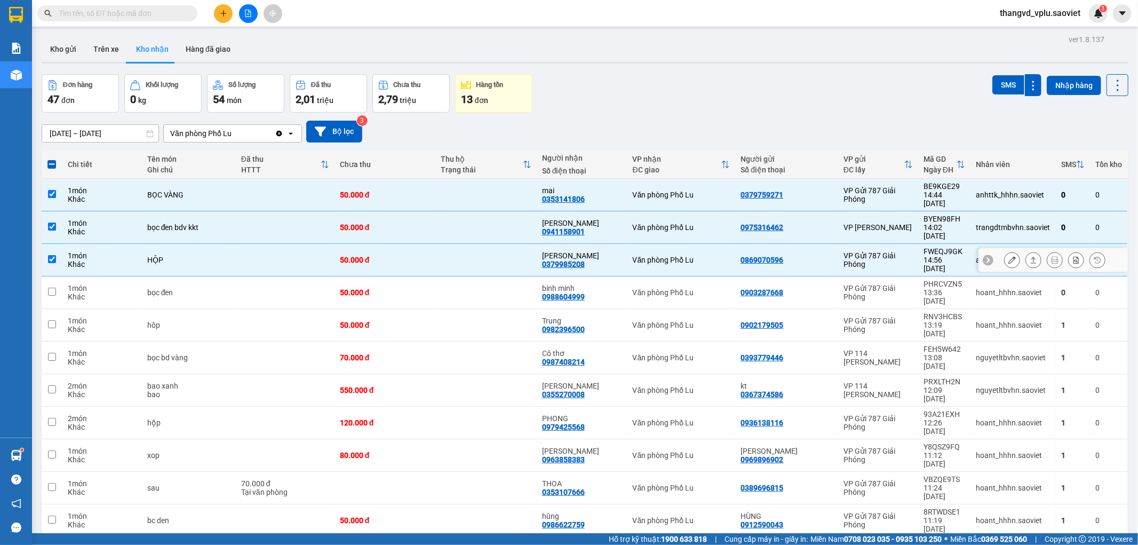
click at [241, 244] on td at bounding box center [285, 260] width 99 height 33
checkbox input "false"
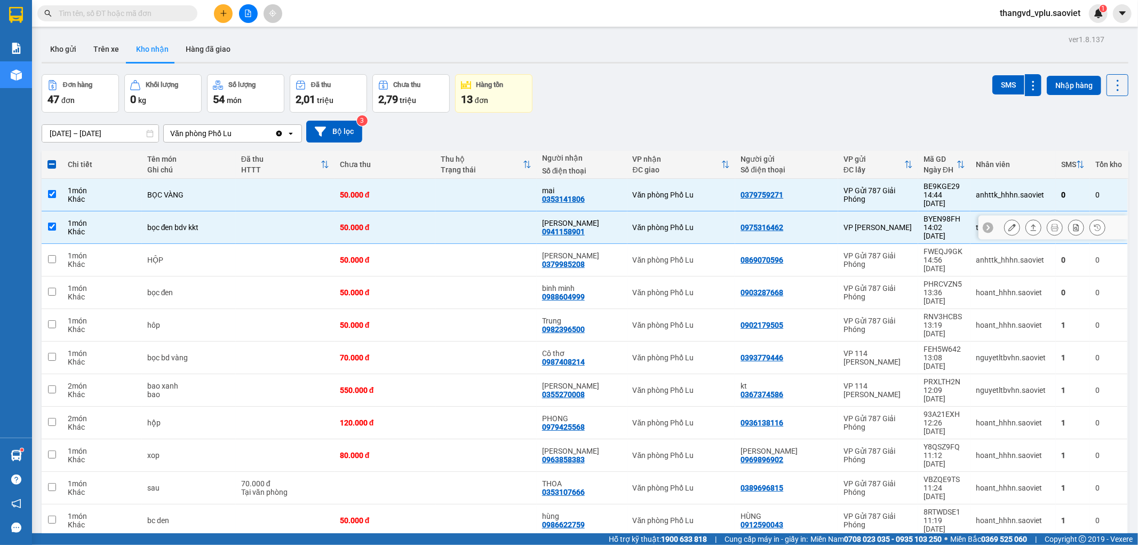
click at [241, 218] on td at bounding box center [285, 227] width 99 height 33
checkbox input "false"
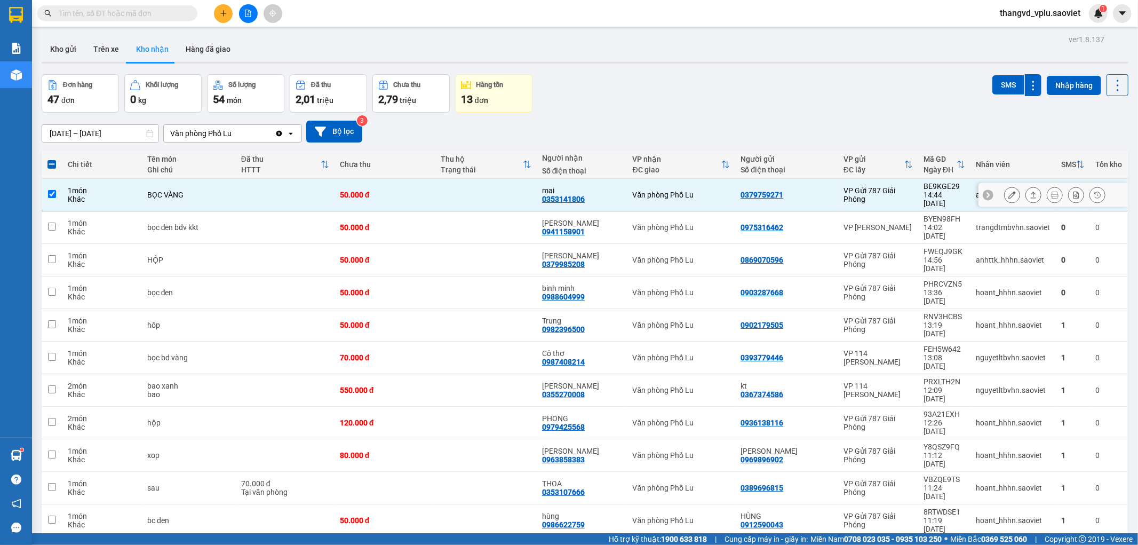
click at [241, 198] on td at bounding box center [285, 195] width 99 height 33
checkbox input "false"
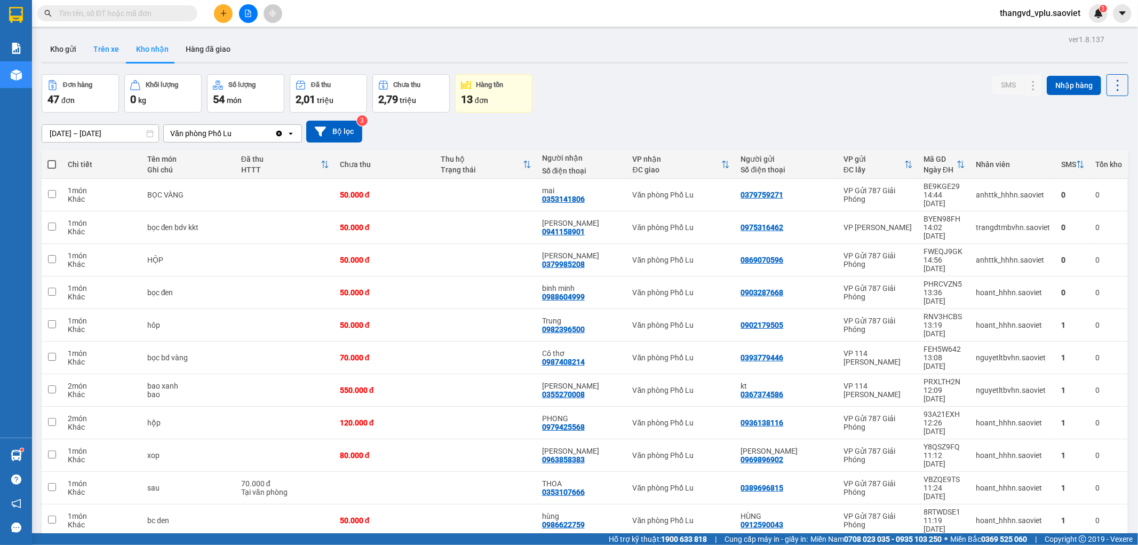
click at [109, 51] on button "Trên xe" at bounding box center [106, 49] width 43 height 26
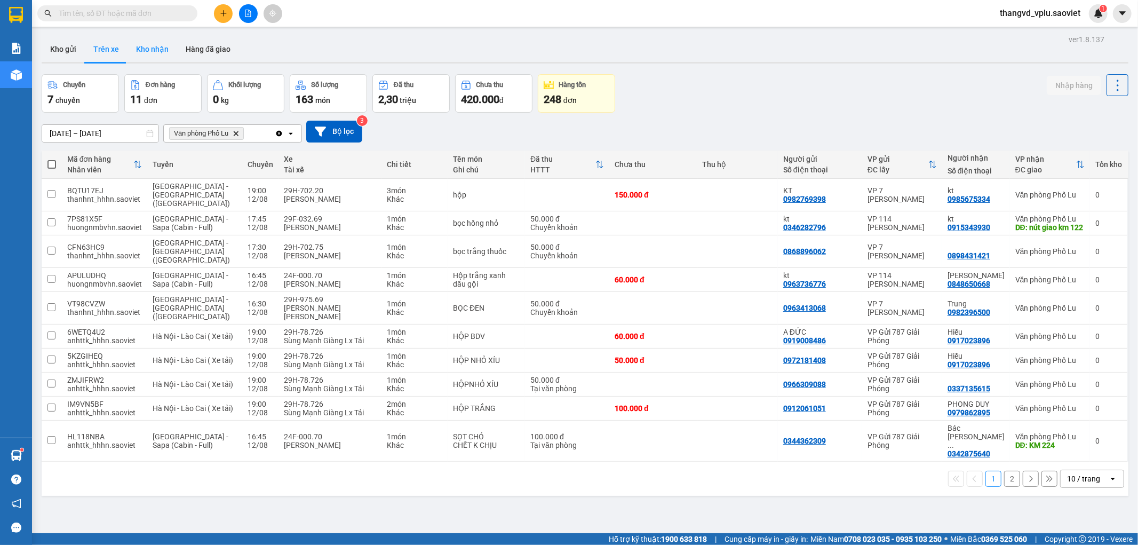
click at [147, 49] on button "Kho nhận" at bounding box center [152, 49] width 50 height 26
type input "[DATE] – [DATE]"
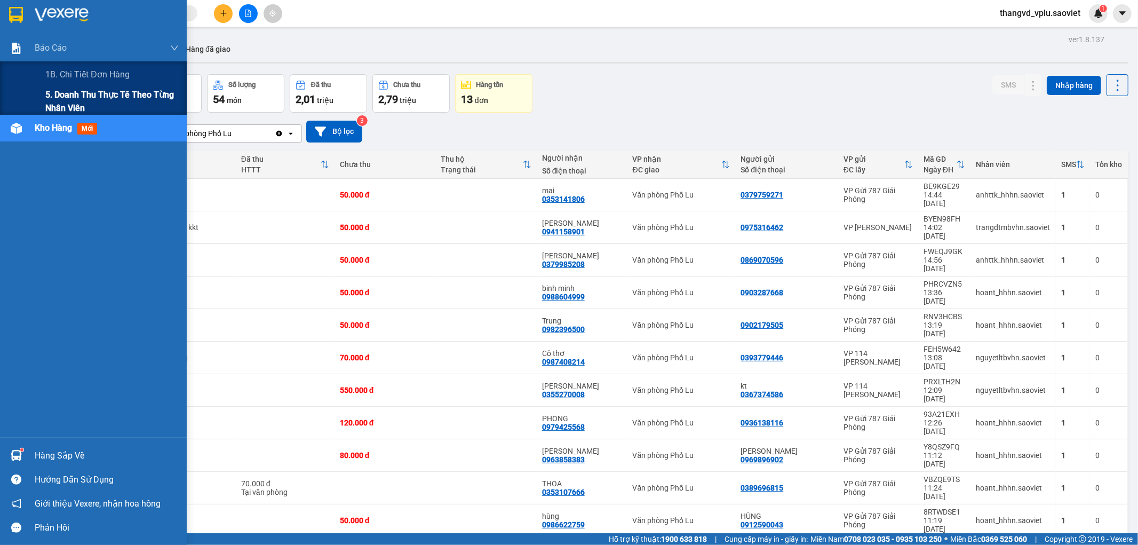
click at [87, 98] on span "5. Doanh thu thực tế theo từng nhân viên" at bounding box center [111, 101] width 133 height 27
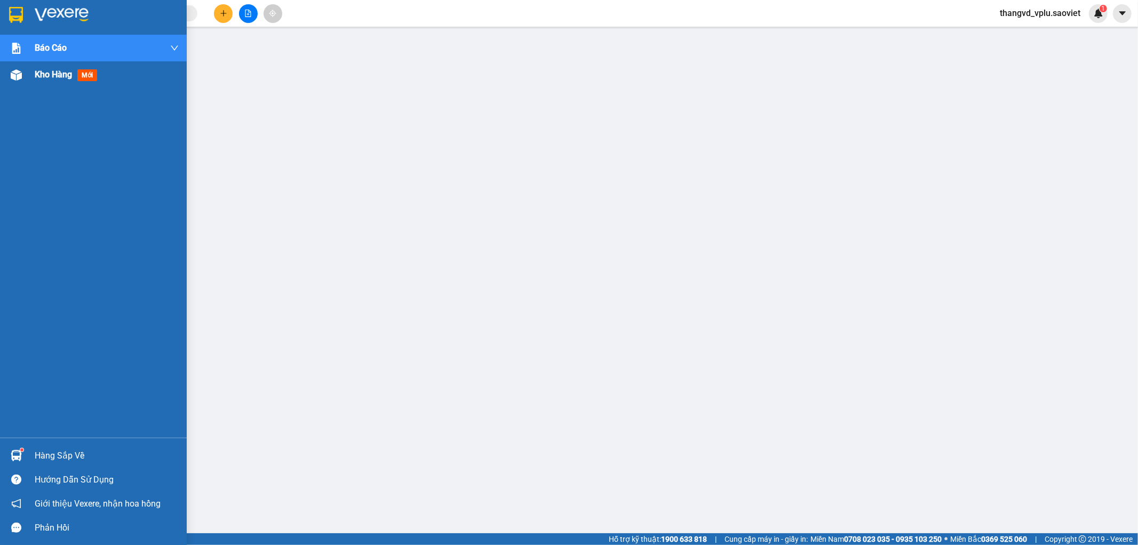
click at [52, 76] on span "Kho hàng" at bounding box center [53, 74] width 37 height 10
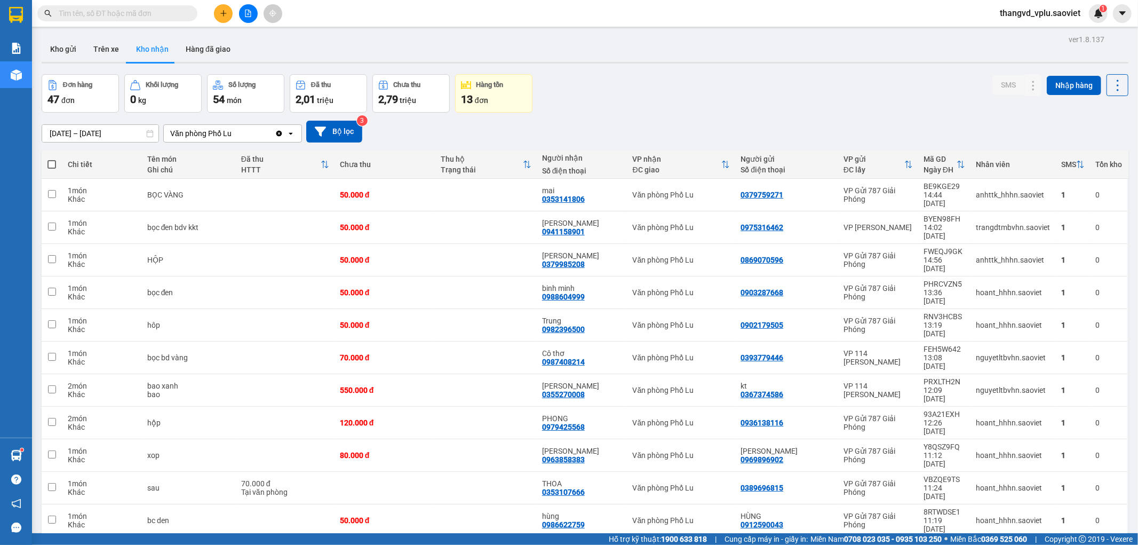
click at [135, 2] on div "Kết quả [PERSON_NAME] ( 18 ) Bộ lọc Mã ĐH Trạng thái Món hàng Thu hộ Tổng [PERS…" at bounding box center [569, 13] width 1138 height 27
click at [136, 13] on input "text" at bounding box center [122, 13] width 126 height 12
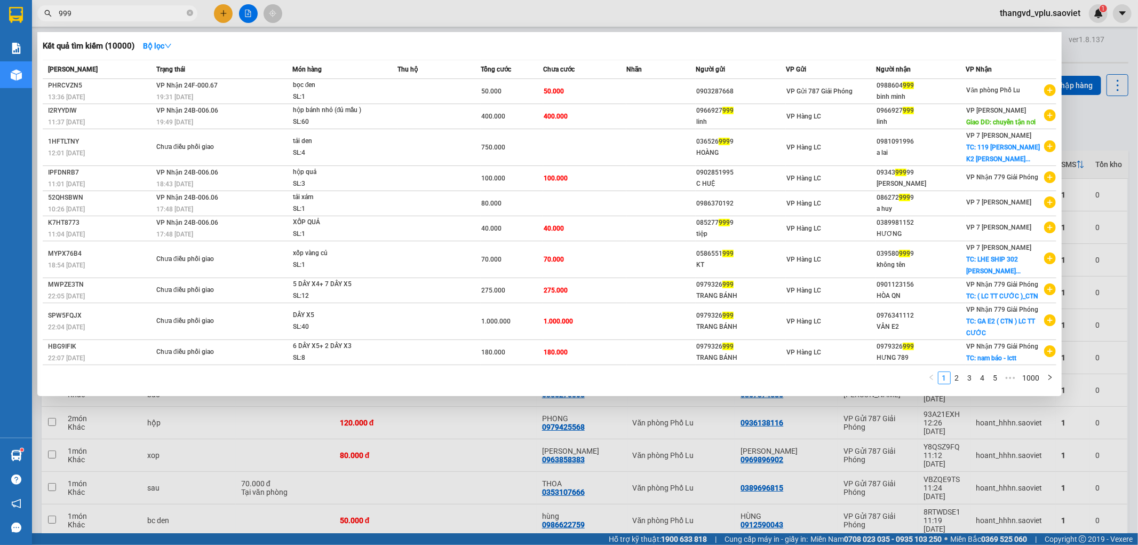
type input "999"
click at [396, 7] on div at bounding box center [569, 272] width 1138 height 545
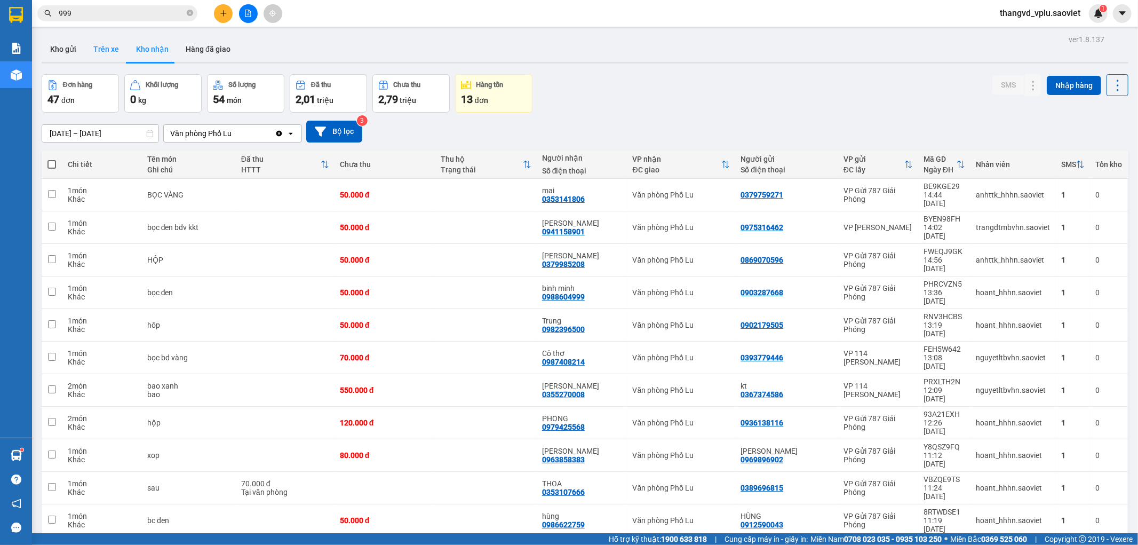
click at [97, 49] on button "Trên xe" at bounding box center [106, 49] width 43 height 26
type input "[DATE] – [DATE]"
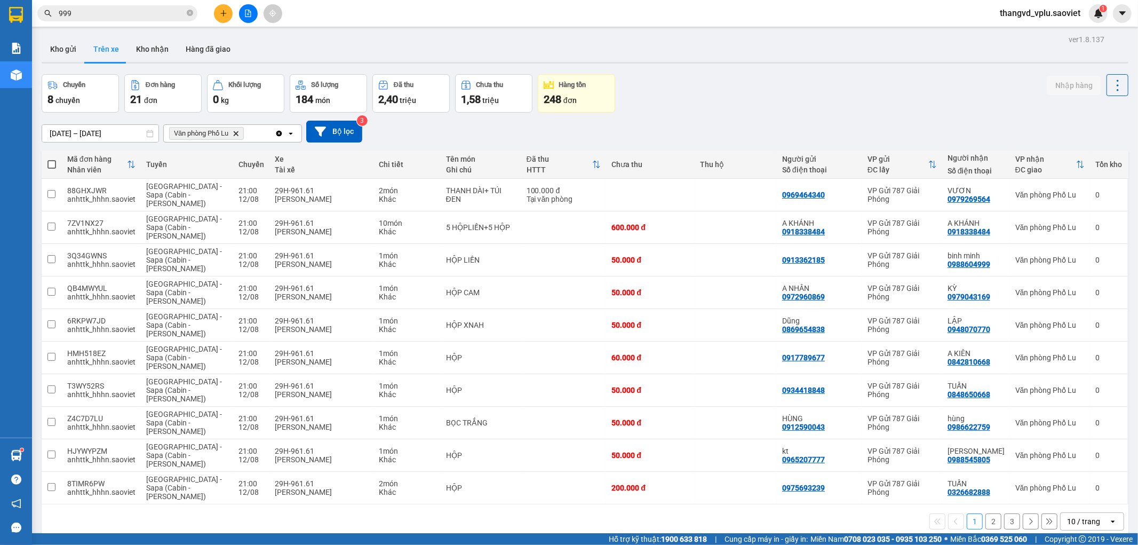
click at [1006, 526] on button "3" at bounding box center [1012, 521] width 16 height 16
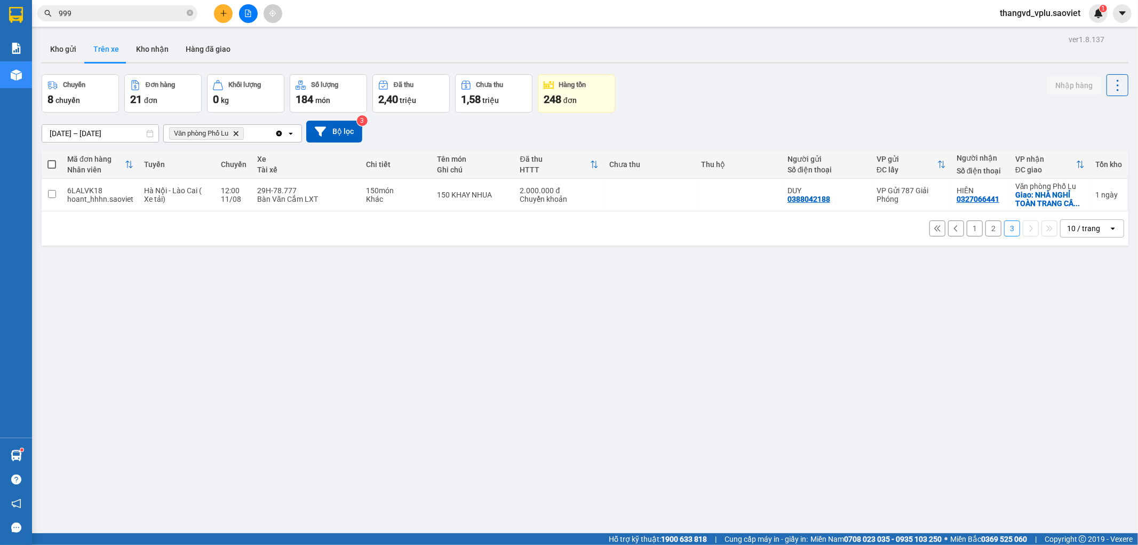
click at [985, 232] on button "2" at bounding box center [993, 228] width 16 height 16
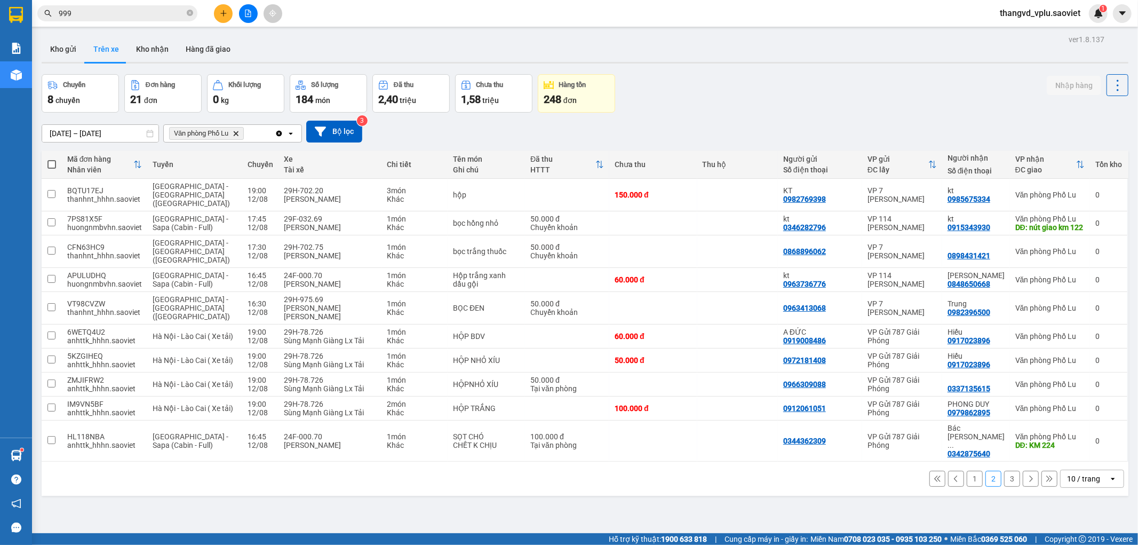
click at [969, 470] on button "1" at bounding box center [975, 478] width 16 height 16
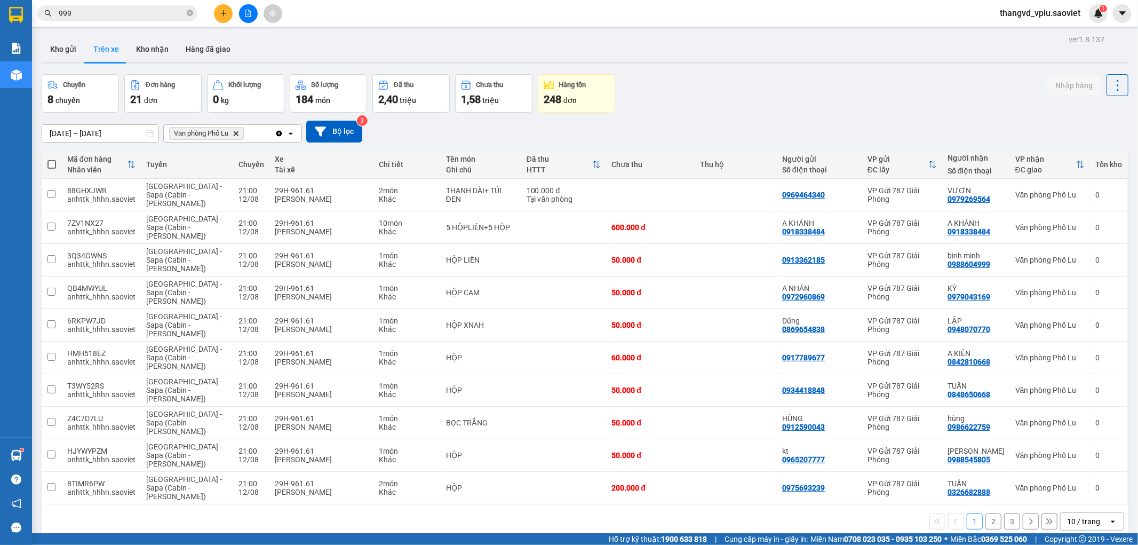
click at [1004, 522] on button "3" at bounding box center [1012, 521] width 16 height 16
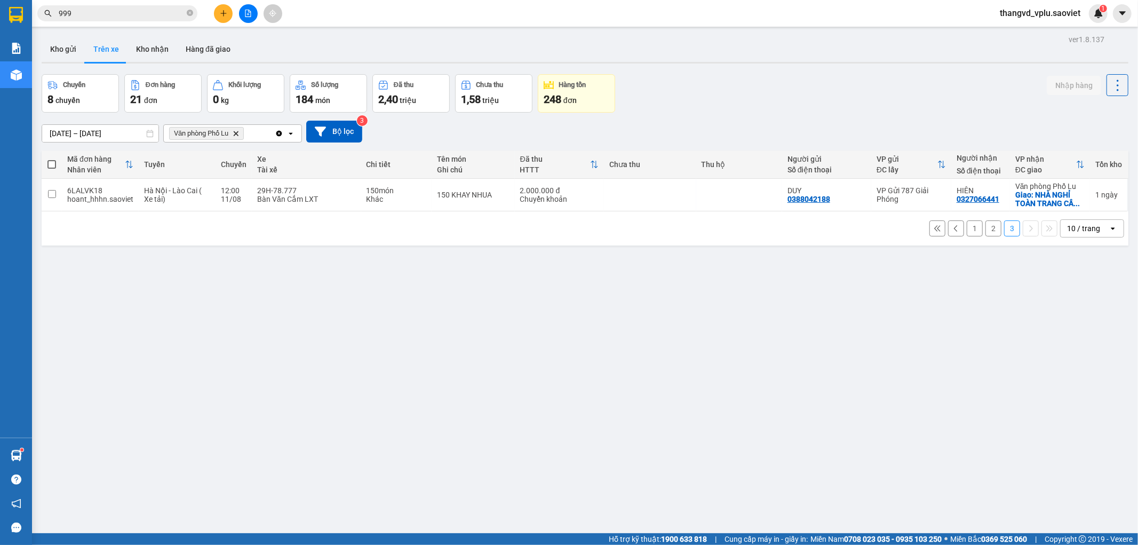
click at [985, 230] on button "2" at bounding box center [993, 228] width 16 height 16
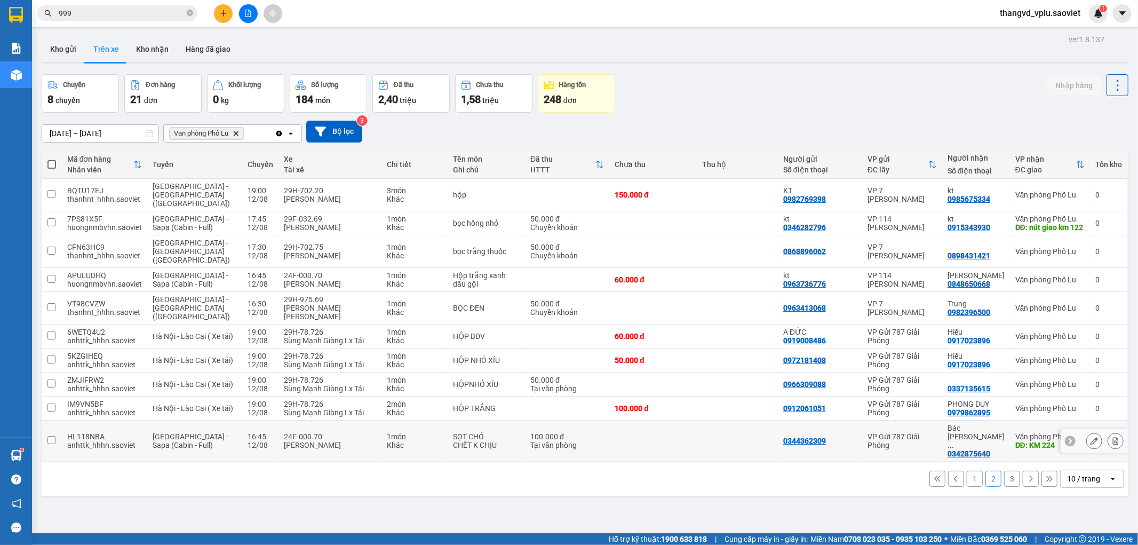
click at [312, 441] on div "[PERSON_NAME]" at bounding box center [330, 445] width 92 height 9
checkbox input "true"
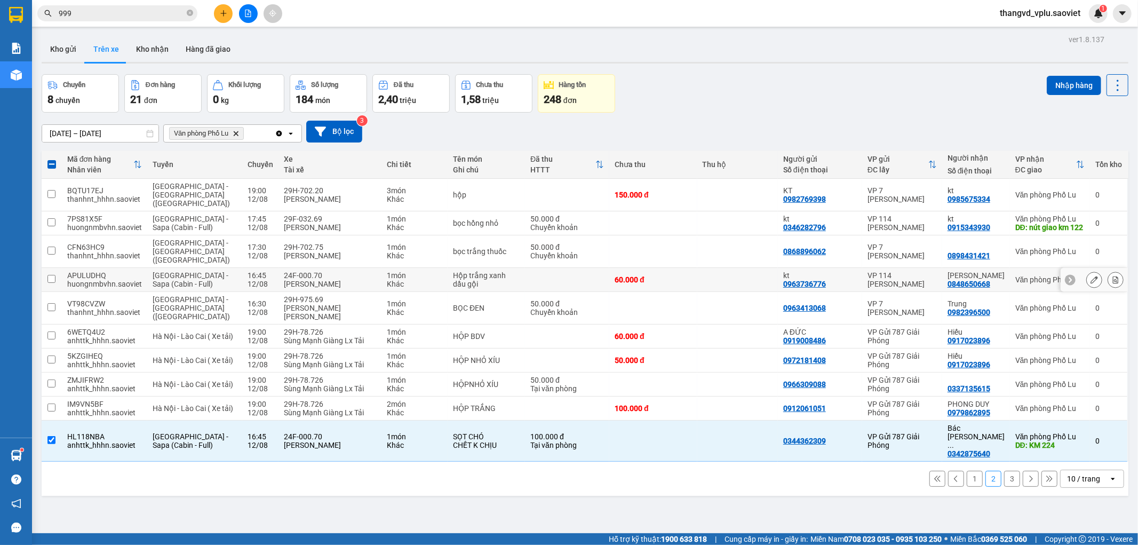
click at [354, 271] on div "24F-000.70" at bounding box center [330, 275] width 92 height 9
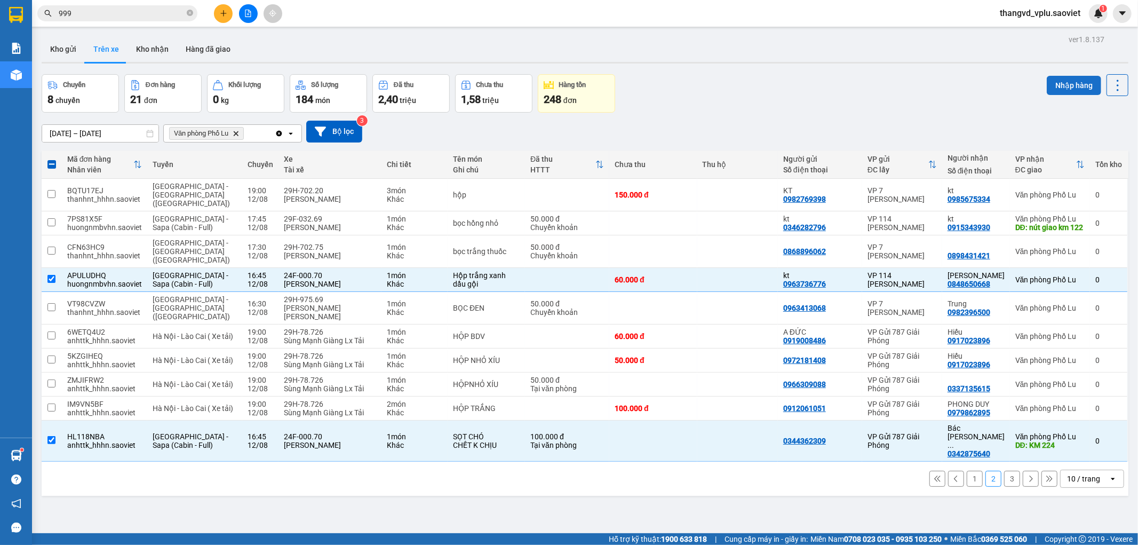
click at [1069, 80] on button "Nhập hàng" at bounding box center [1074, 85] width 54 height 19
checkbox input "false"
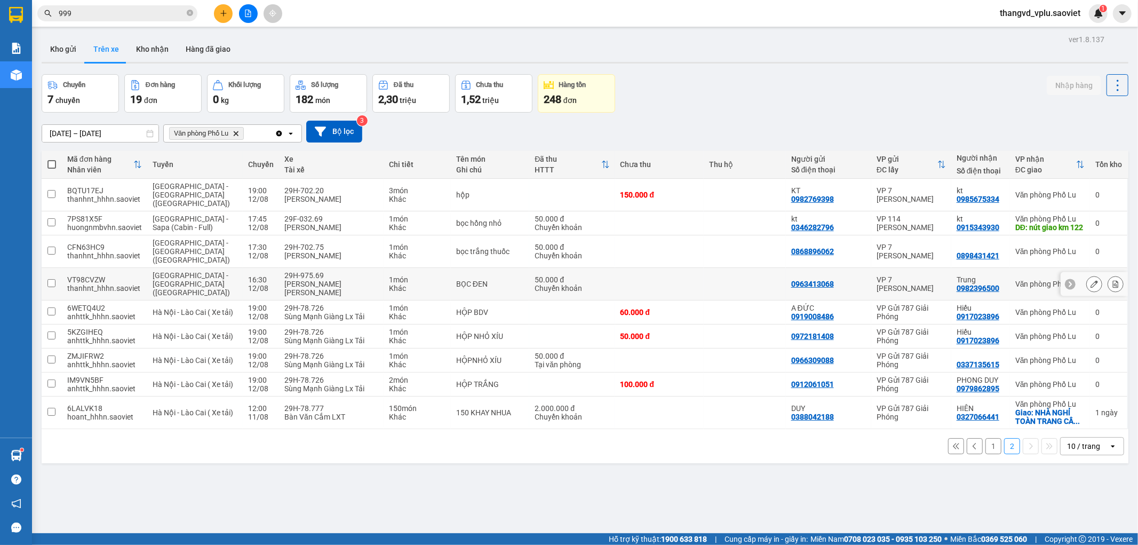
click at [296, 280] on div "[PERSON_NAME] [PERSON_NAME]" at bounding box center [330, 288] width 93 height 17
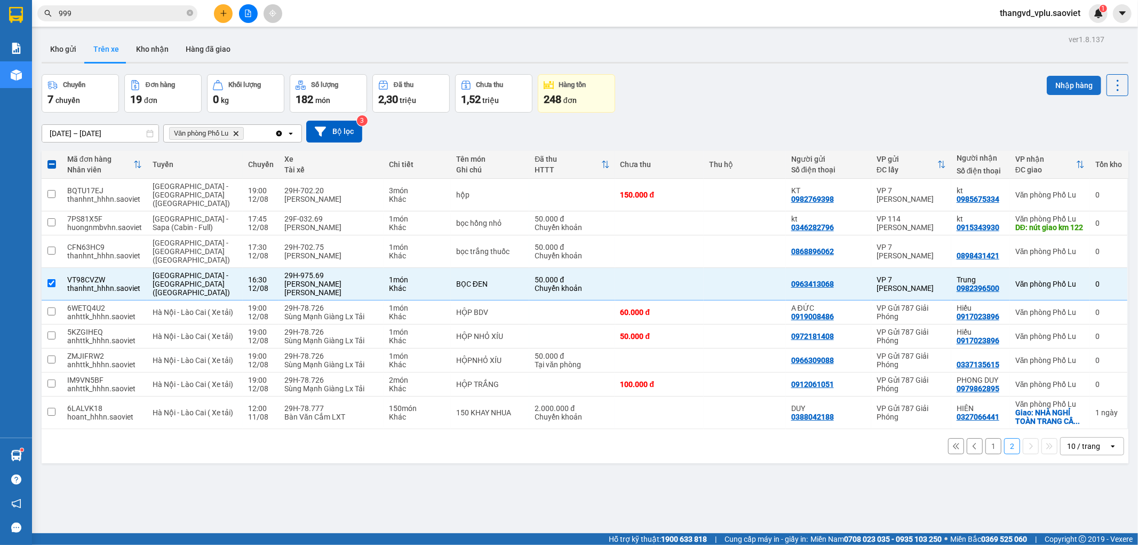
click at [1047, 83] on button "Nhập hàng" at bounding box center [1074, 85] width 54 height 19
checkbox input "false"
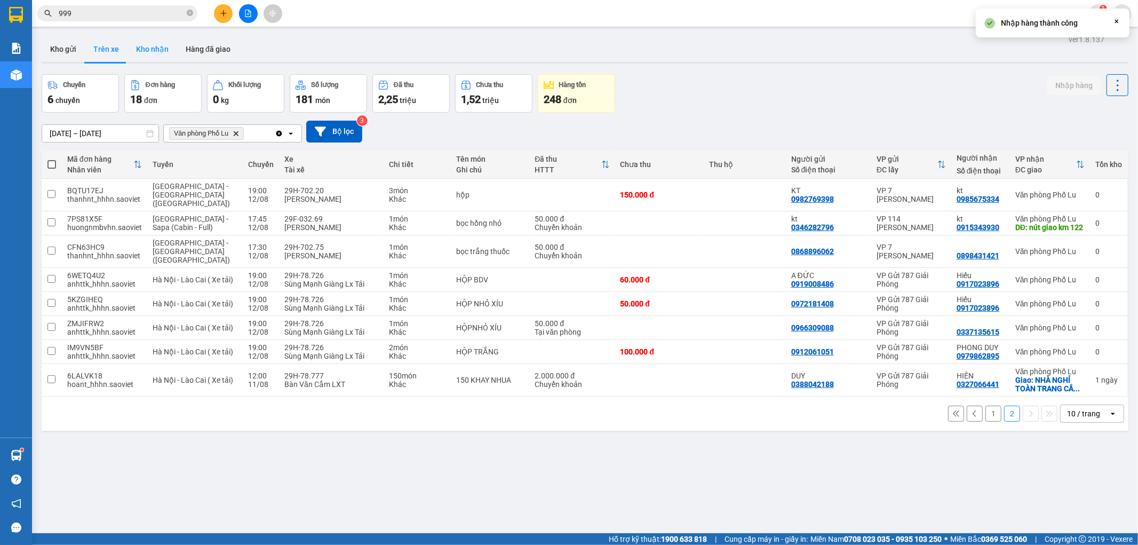
click at [150, 57] on button "Kho nhận" at bounding box center [152, 49] width 50 height 26
type input "[DATE] – [DATE]"
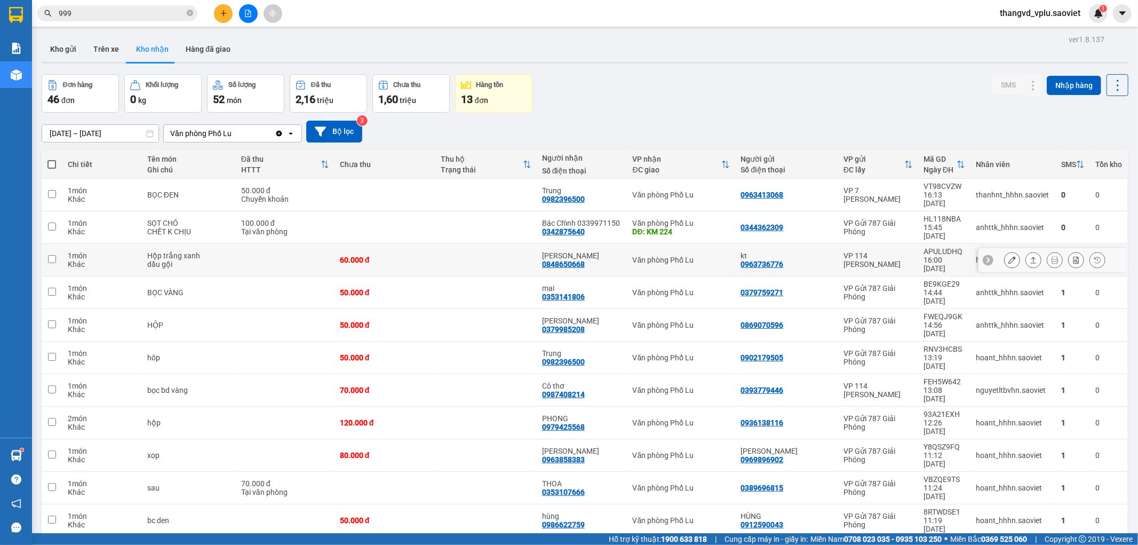
click at [281, 244] on td at bounding box center [285, 260] width 99 height 33
checkbox input "true"
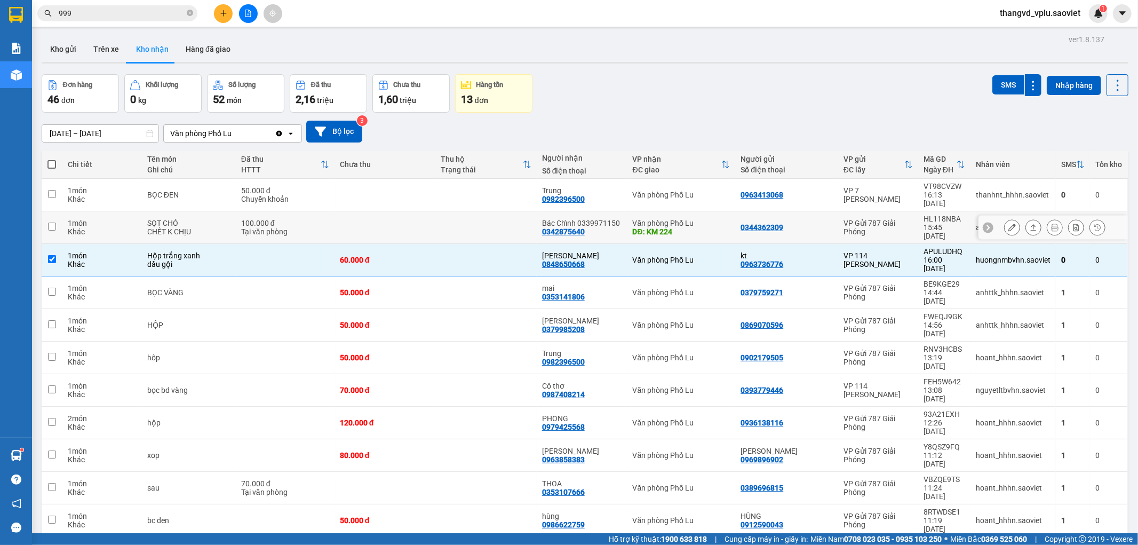
click at [308, 219] on div "100.000 đ" at bounding box center [285, 223] width 88 height 9
checkbox input "true"
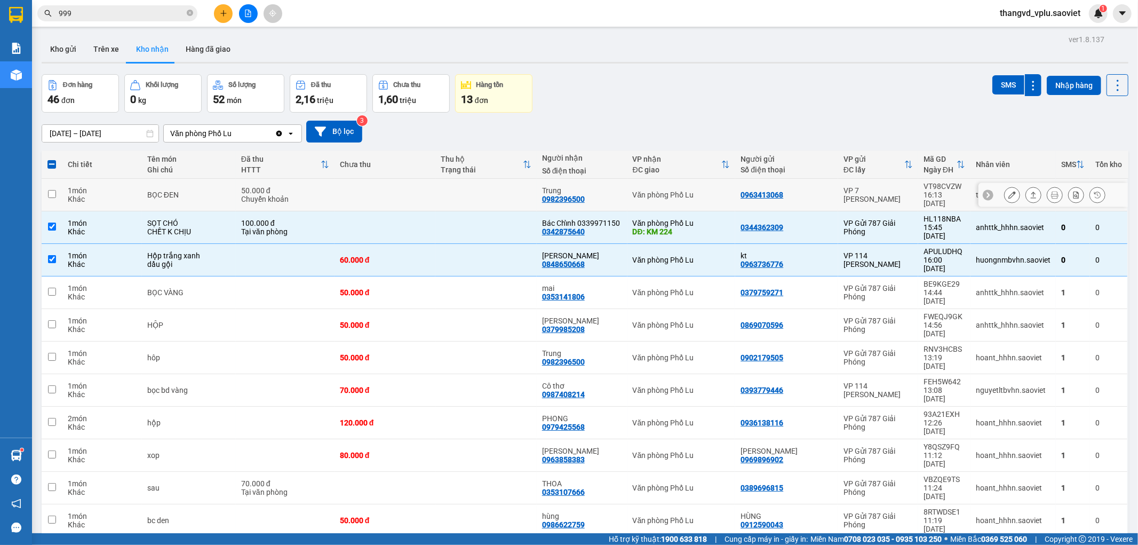
click at [329, 189] on div "50.000 đ" at bounding box center [285, 190] width 88 height 9
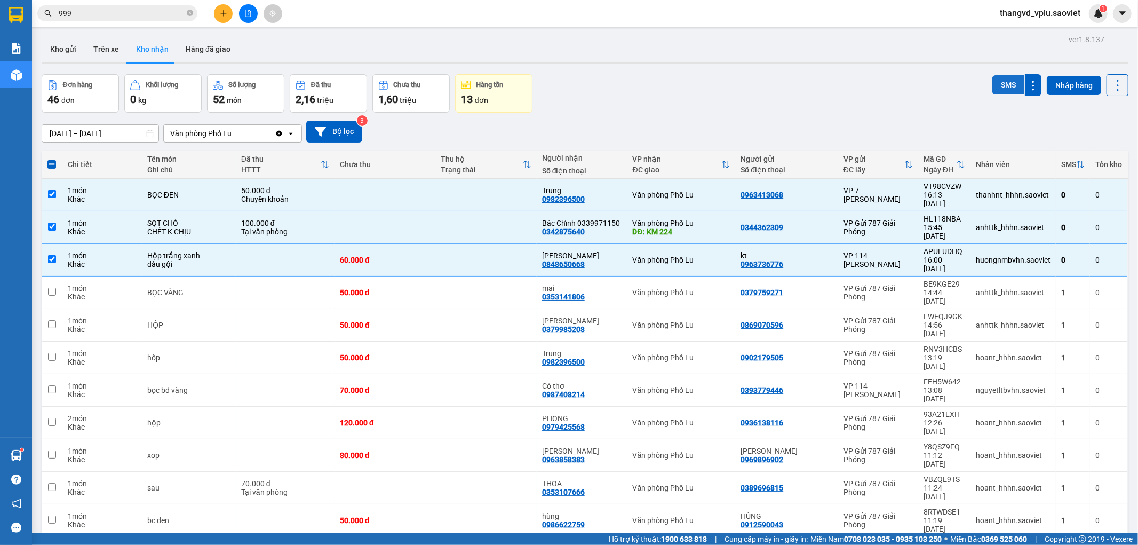
click at [1004, 83] on button "SMS" at bounding box center [1008, 84] width 32 height 19
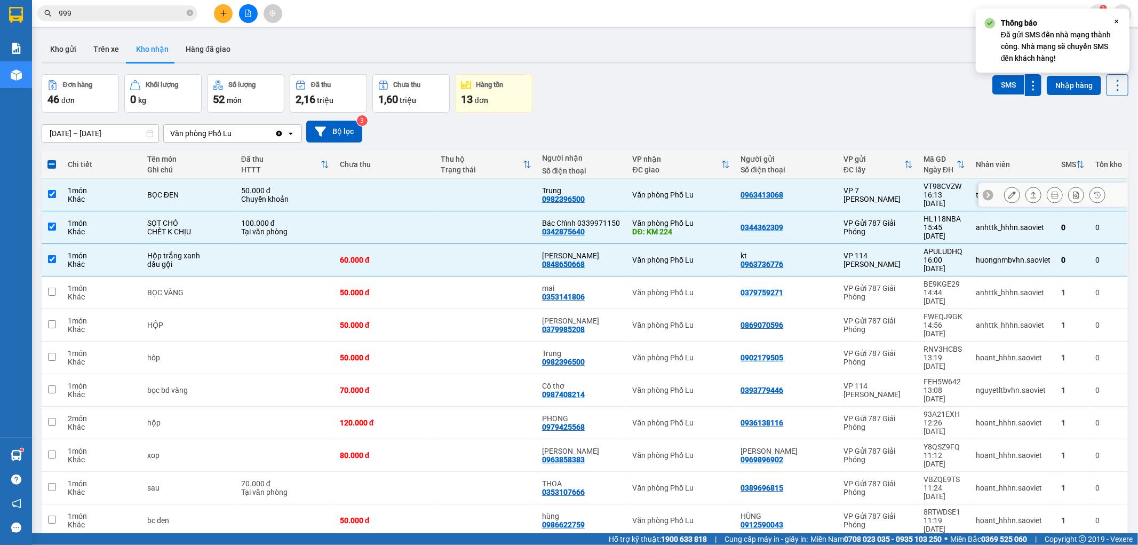
click at [310, 195] on div "Chuyển khoản" at bounding box center [285, 199] width 88 height 9
checkbox input "false"
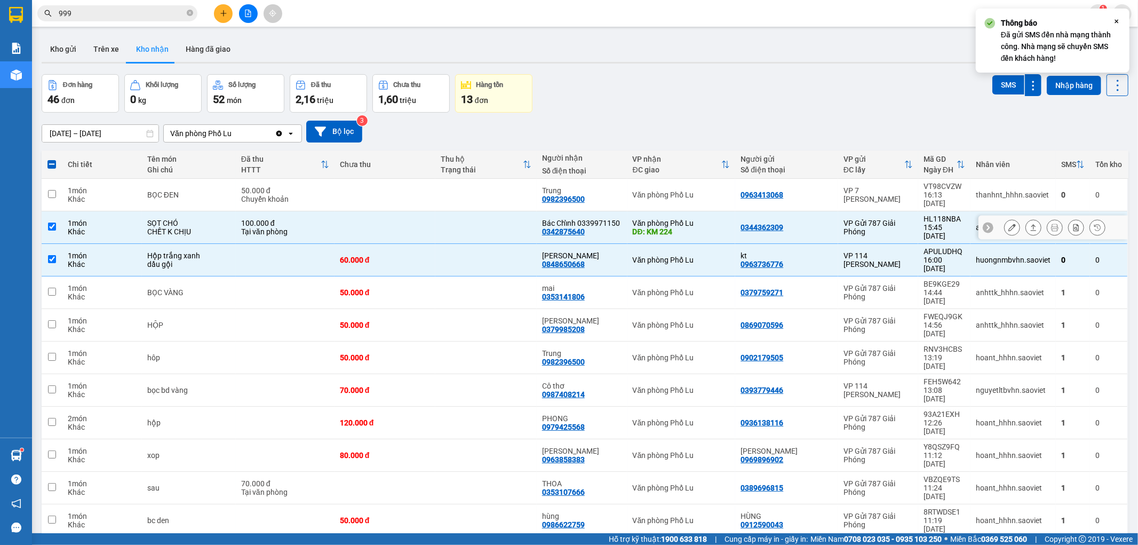
click at [311, 227] on div "Tại văn phòng" at bounding box center [285, 231] width 88 height 9
checkbox input "false"
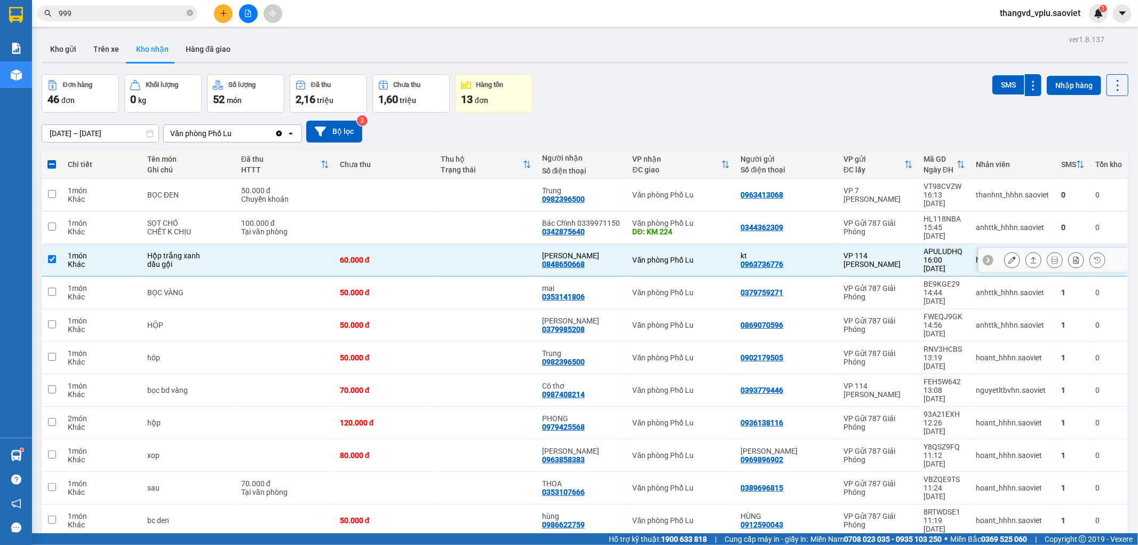
click at [294, 244] on td at bounding box center [285, 260] width 99 height 33
checkbox input "false"
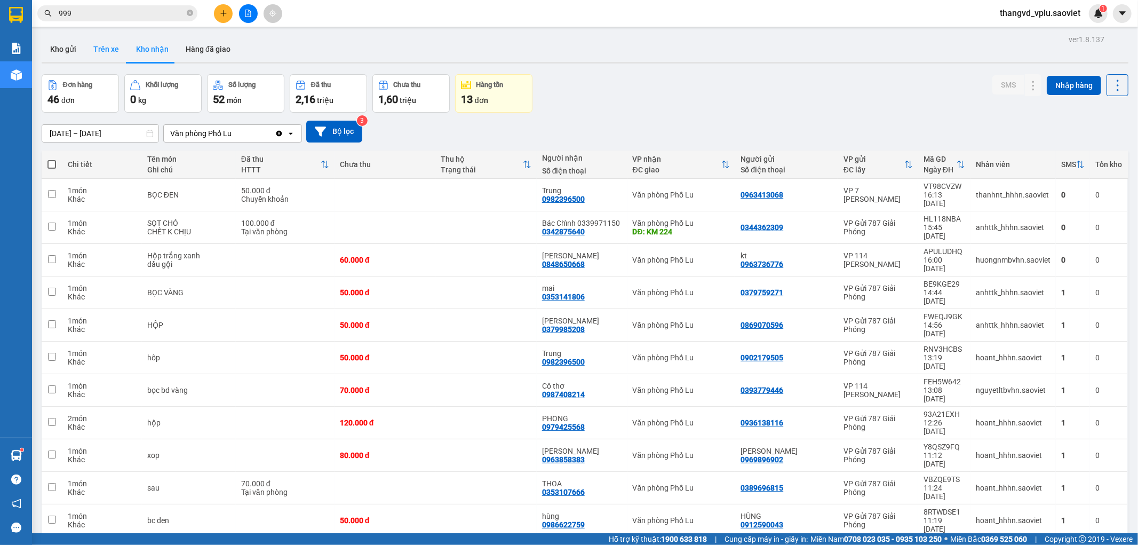
click at [106, 55] on button "Trên xe" at bounding box center [106, 49] width 43 height 26
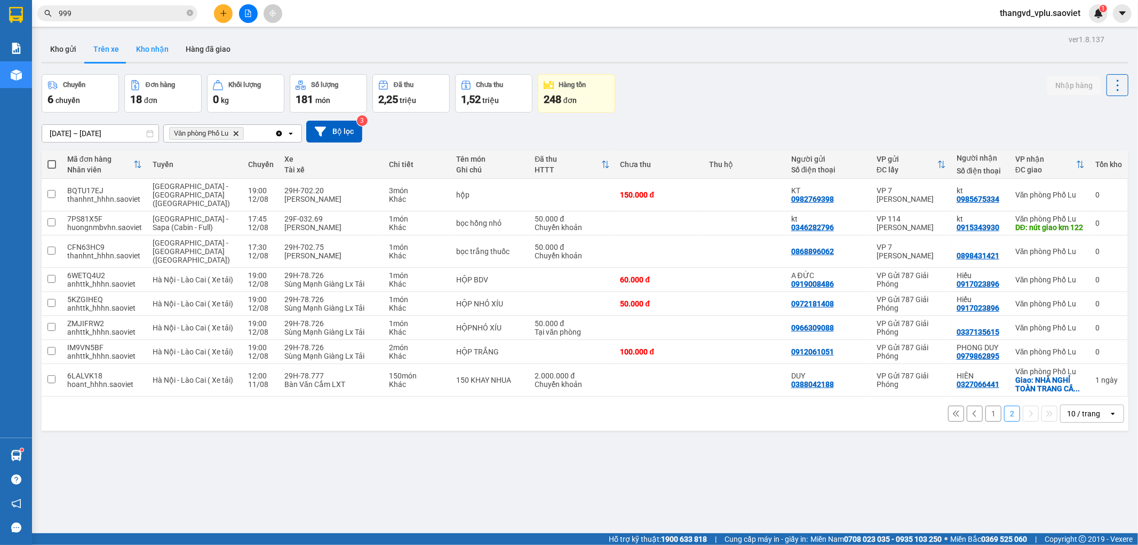
click at [145, 47] on button "Kho nhận" at bounding box center [152, 49] width 50 height 26
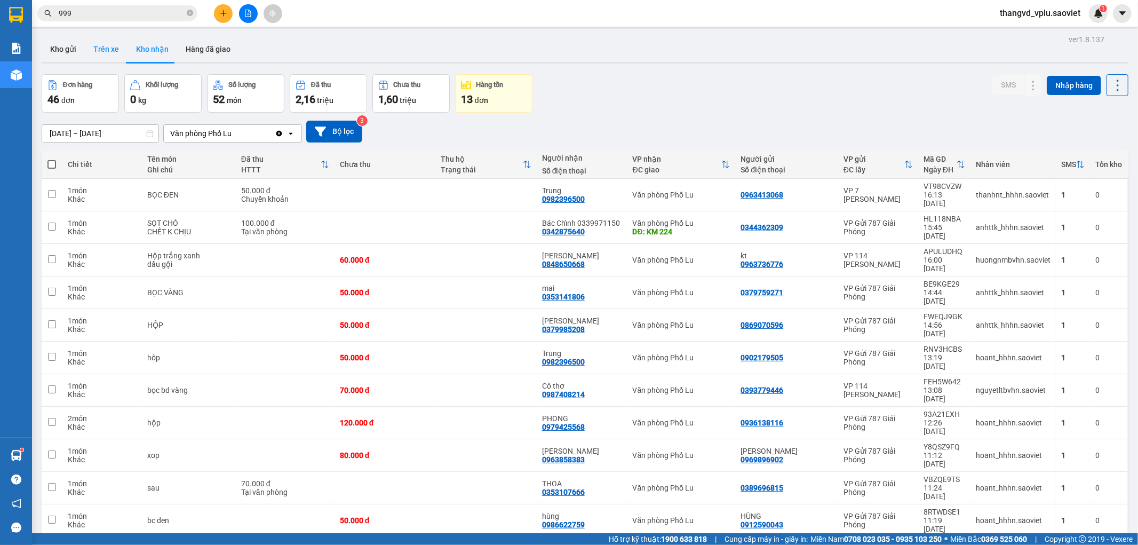
click at [113, 49] on button "Trên xe" at bounding box center [106, 49] width 43 height 26
type input "[DATE] – [DATE]"
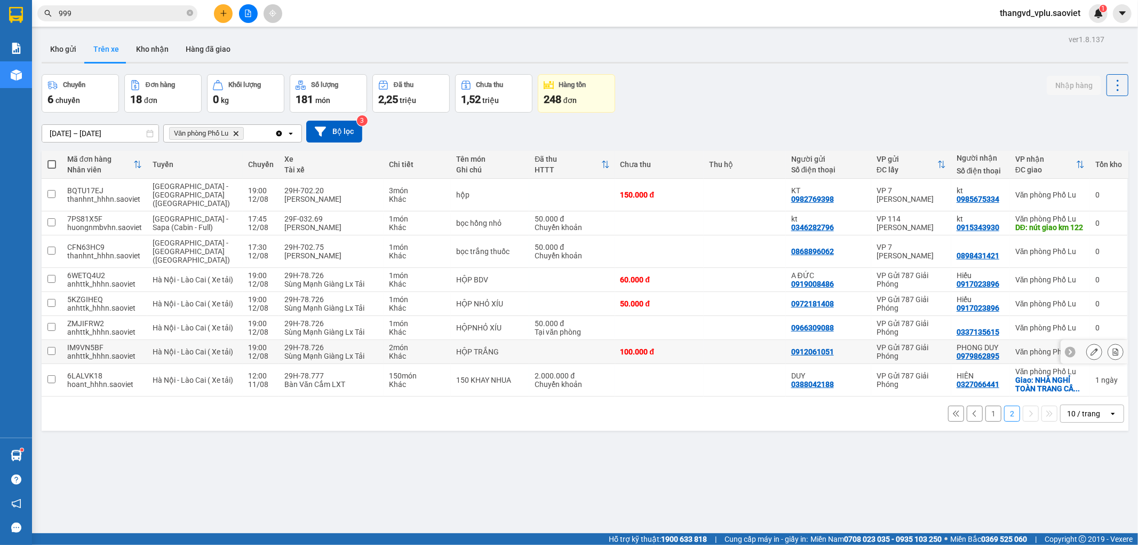
click at [309, 352] on div "Sùng Mạnh Giàng Lx Tải" at bounding box center [330, 356] width 93 height 9
checkbox input "true"
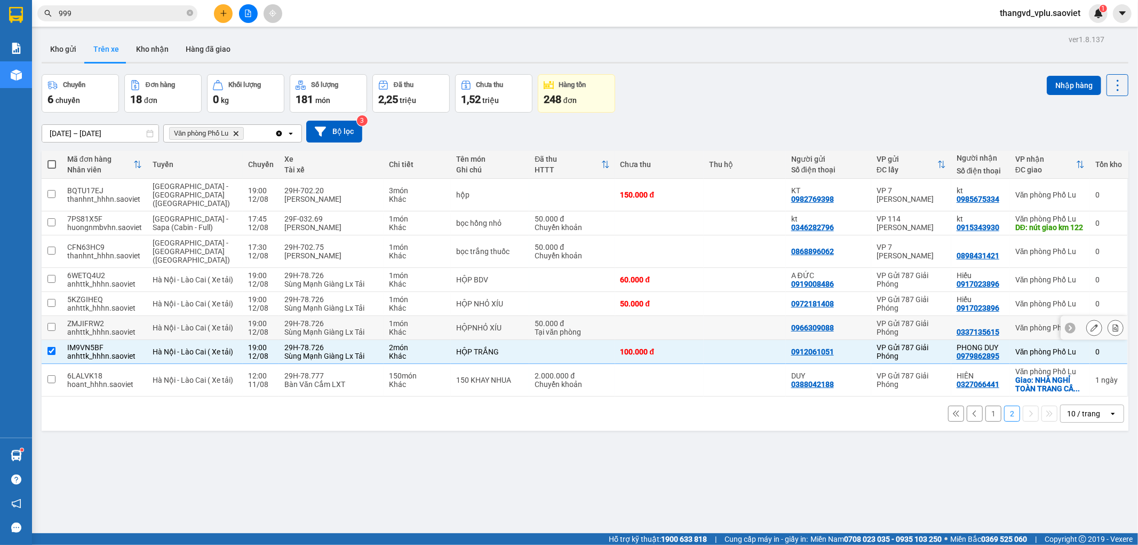
click at [310, 319] on div "29H-78.726" at bounding box center [330, 323] width 93 height 9
checkbox input "true"
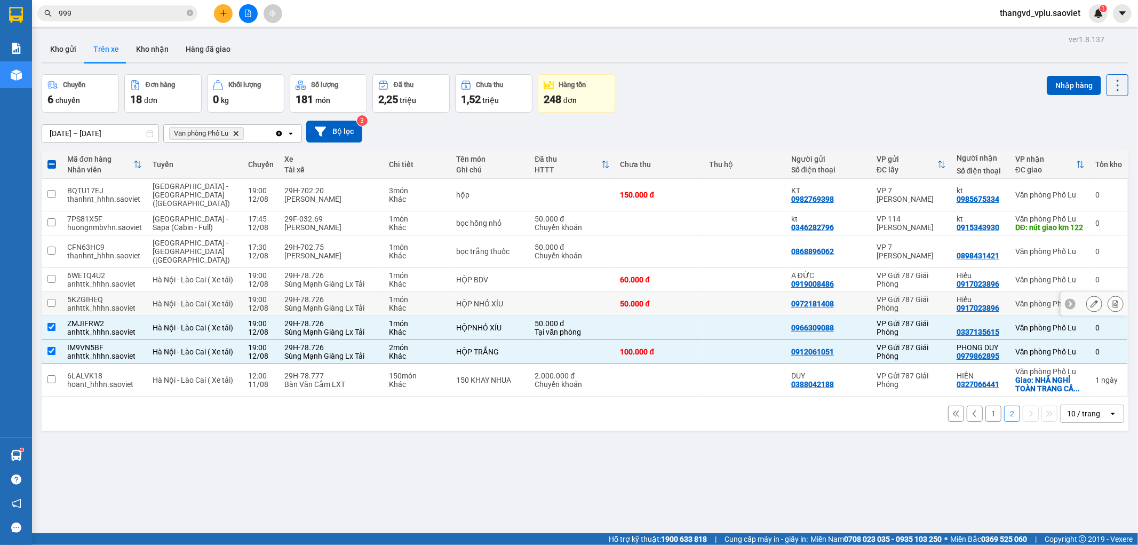
click at [310, 304] on div "Sùng Mạnh Giàng Lx Tải" at bounding box center [330, 308] width 93 height 9
checkbox input "true"
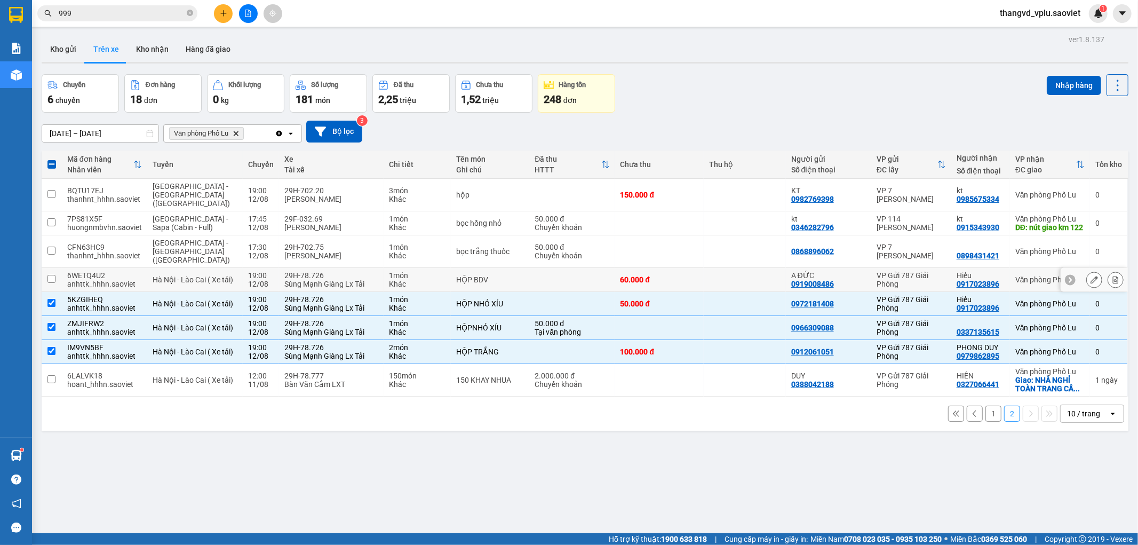
click at [312, 280] on div "Sùng Mạnh Giàng Lx Tải" at bounding box center [330, 284] width 93 height 9
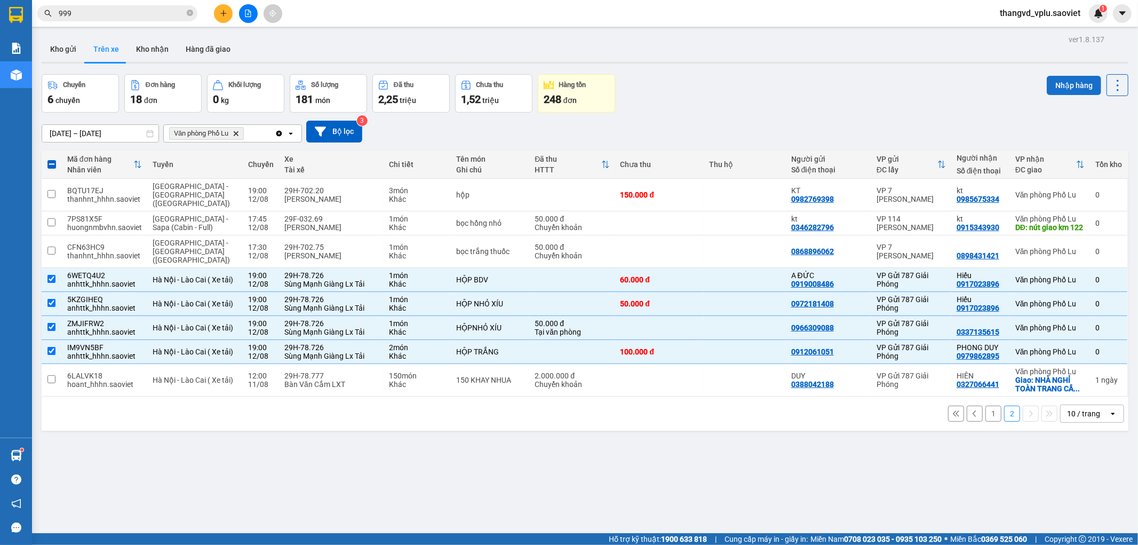
click at [1057, 81] on button "Nhập hàng" at bounding box center [1074, 85] width 54 height 19
checkbox input "false"
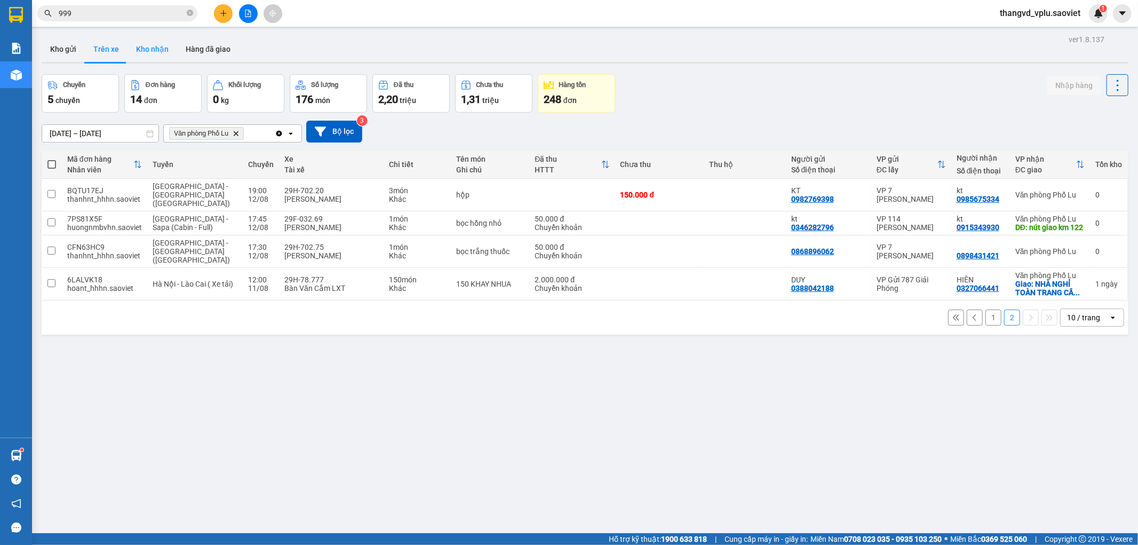
click at [149, 46] on button "Kho nhận" at bounding box center [152, 49] width 50 height 26
type input "[DATE] – [DATE]"
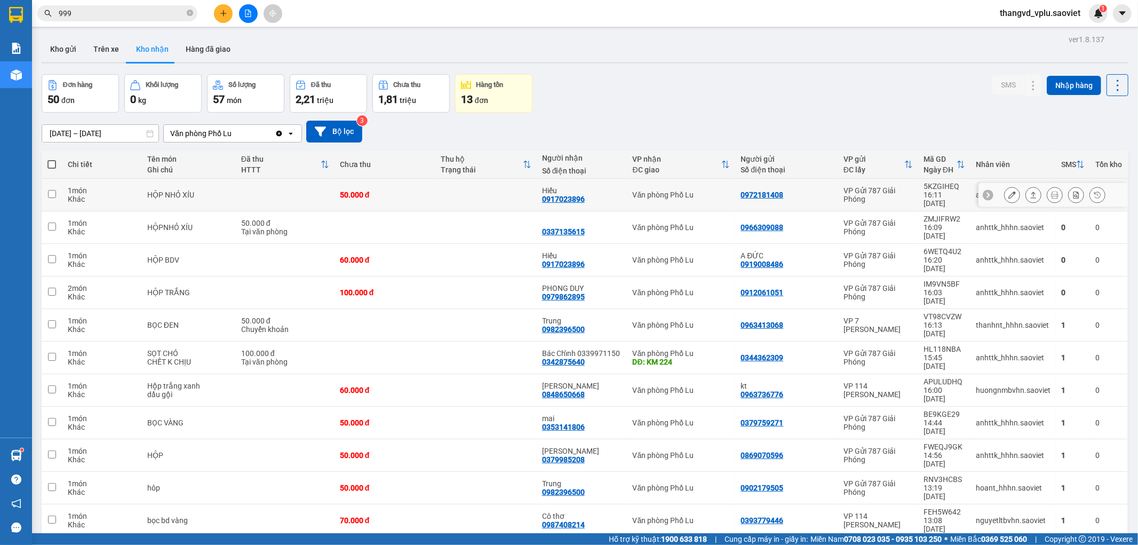
click at [459, 194] on td at bounding box center [485, 195] width 101 height 33
checkbox input "true"
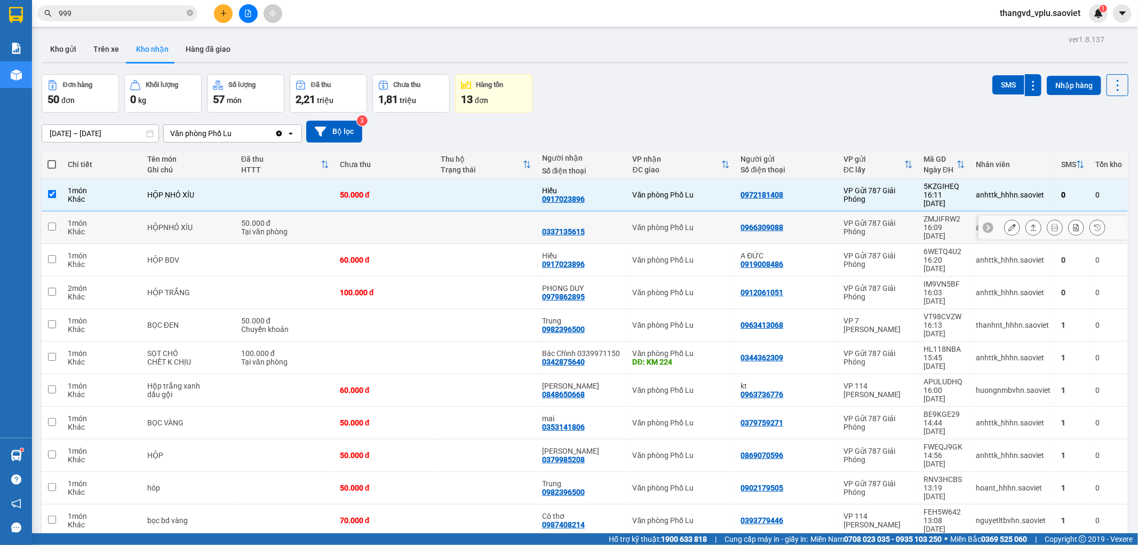
click at [454, 211] on td at bounding box center [485, 227] width 101 height 33
checkbox input "true"
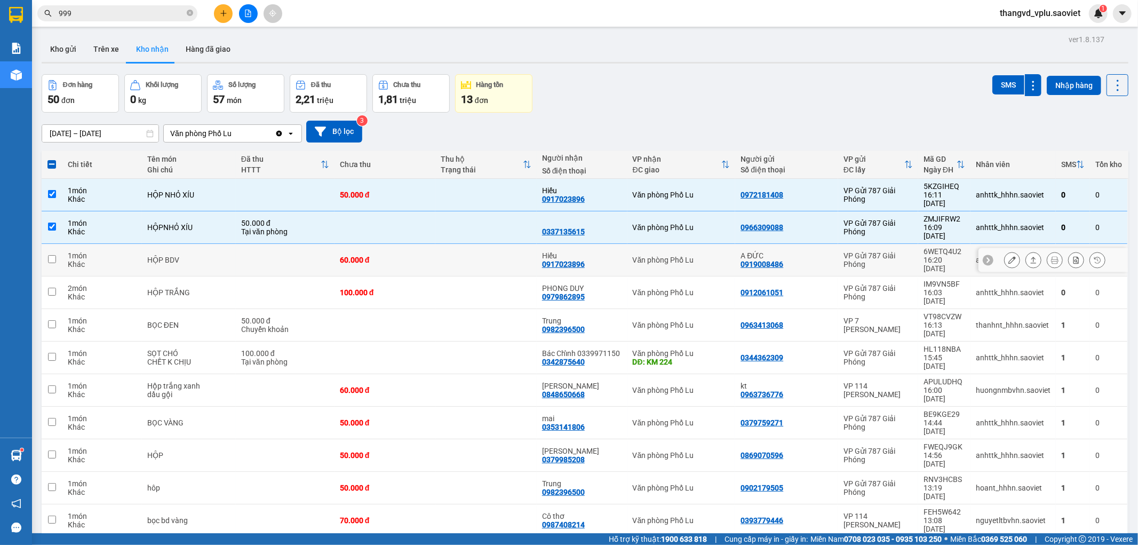
click at [456, 244] on td at bounding box center [485, 260] width 101 height 33
checkbox input "true"
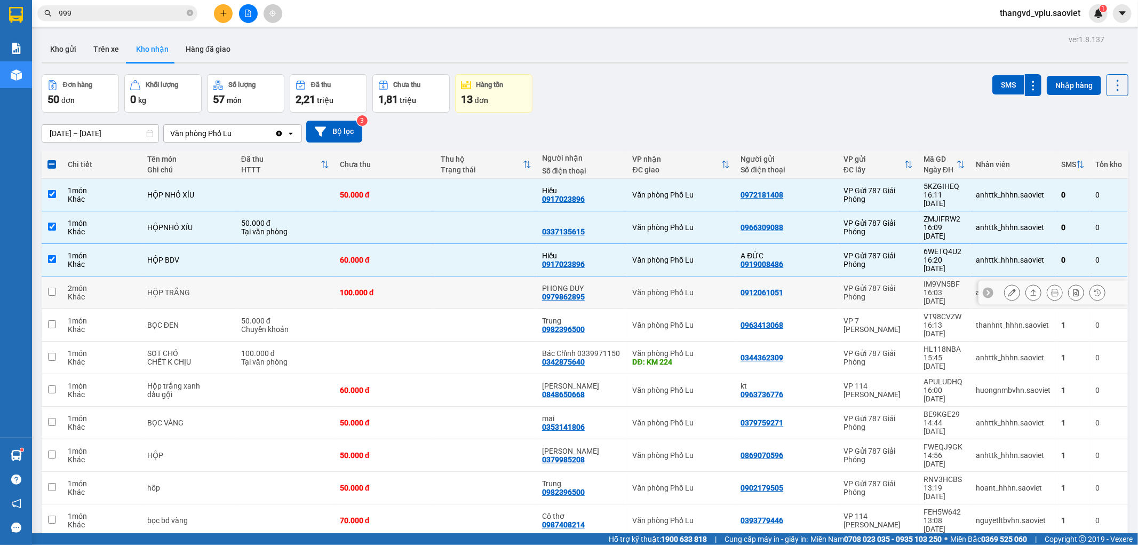
click at [457, 276] on td at bounding box center [485, 292] width 101 height 33
checkbox input "true"
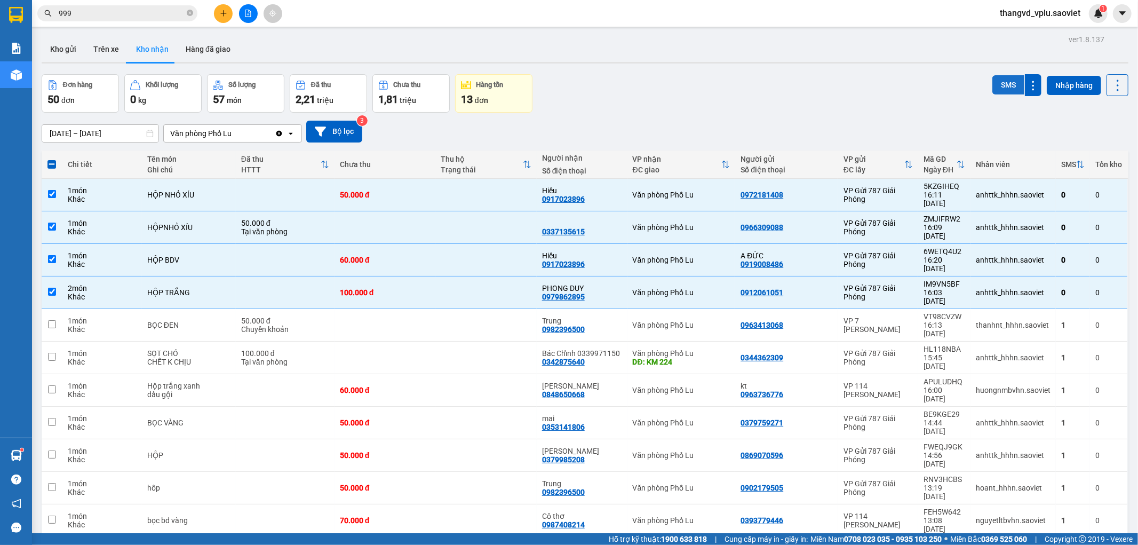
click at [992, 82] on button "SMS" at bounding box center [1008, 84] width 32 height 19
